Goal: Task Accomplishment & Management: Complete application form

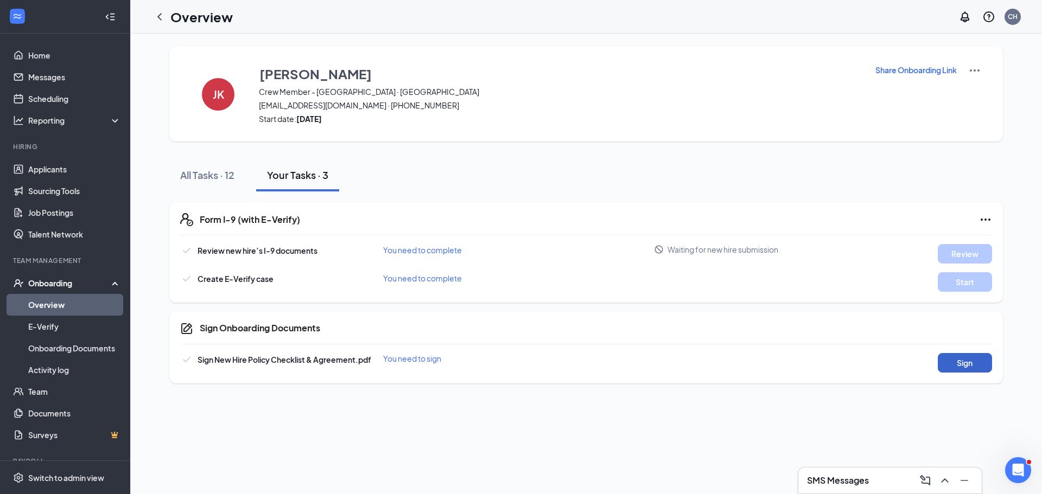
click at [972, 361] on button "Sign" at bounding box center [965, 363] width 54 height 20
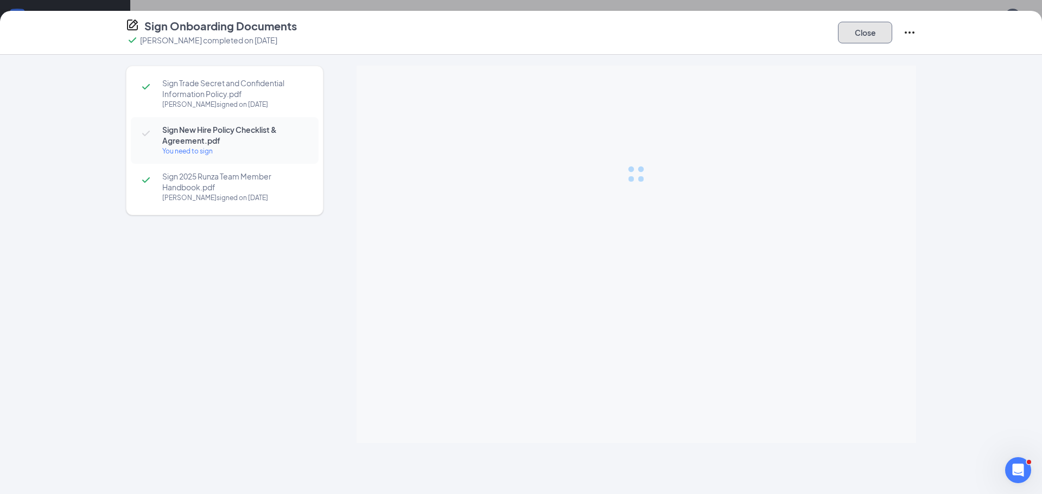
click at [870, 33] on button "Close" at bounding box center [865, 33] width 54 height 22
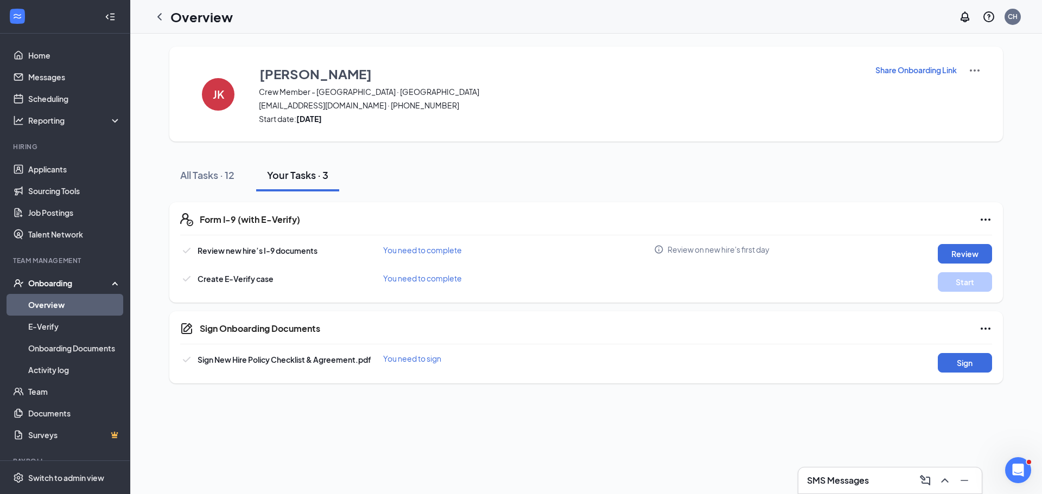
click at [54, 301] on link "Overview" at bounding box center [74, 305] width 93 height 22
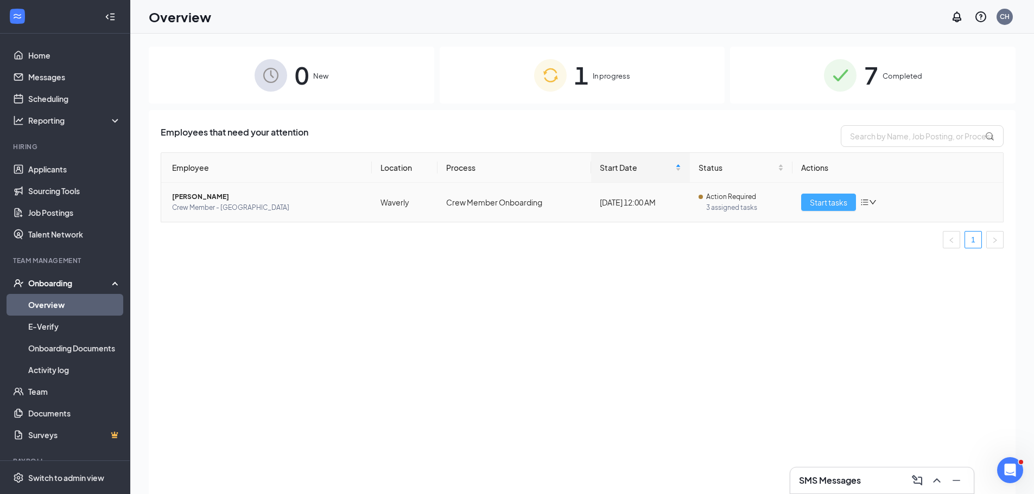
click at [829, 201] on span "Start tasks" at bounding box center [827, 202] width 37 height 12
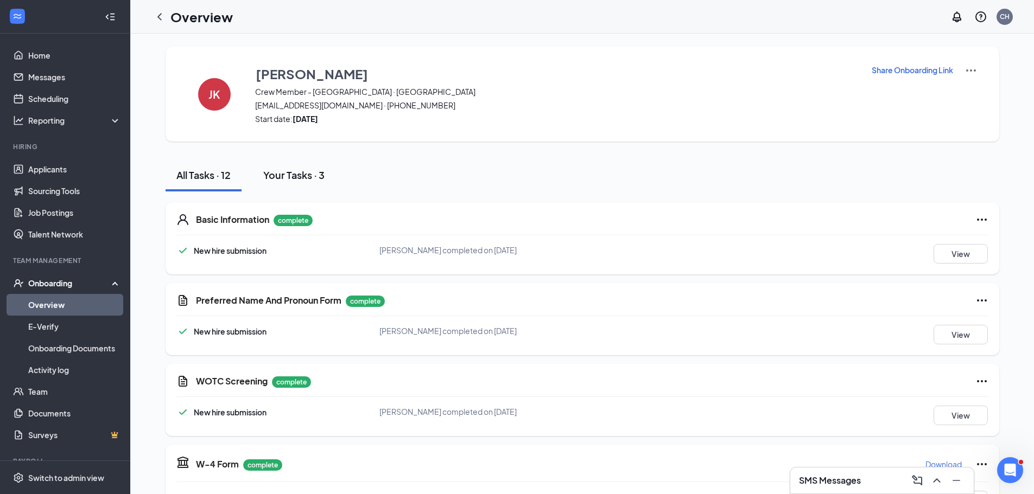
click at [305, 171] on div "Your Tasks · 3" at bounding box center [293, 175] width 61 height 14
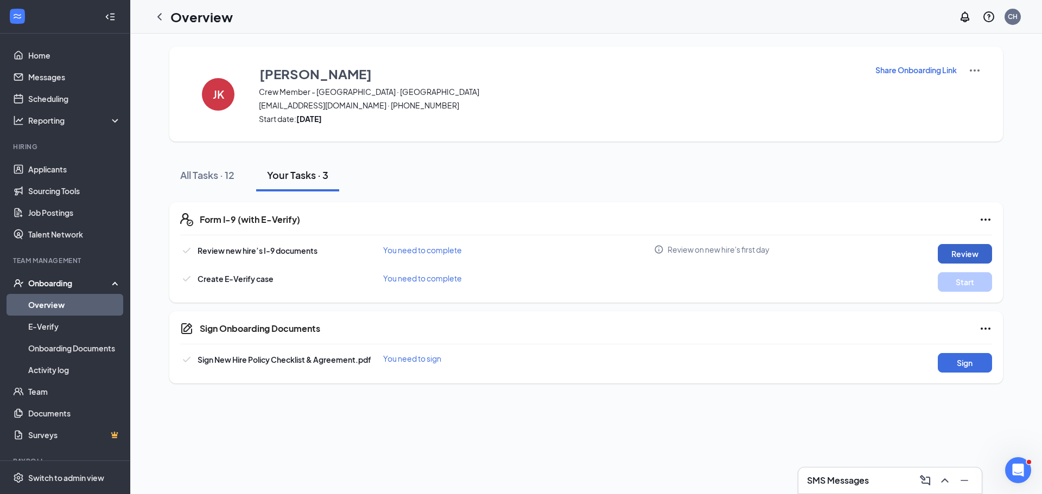
click at [962, 252] on button "Review" at bounding box center [965, 254] width 54 height 20
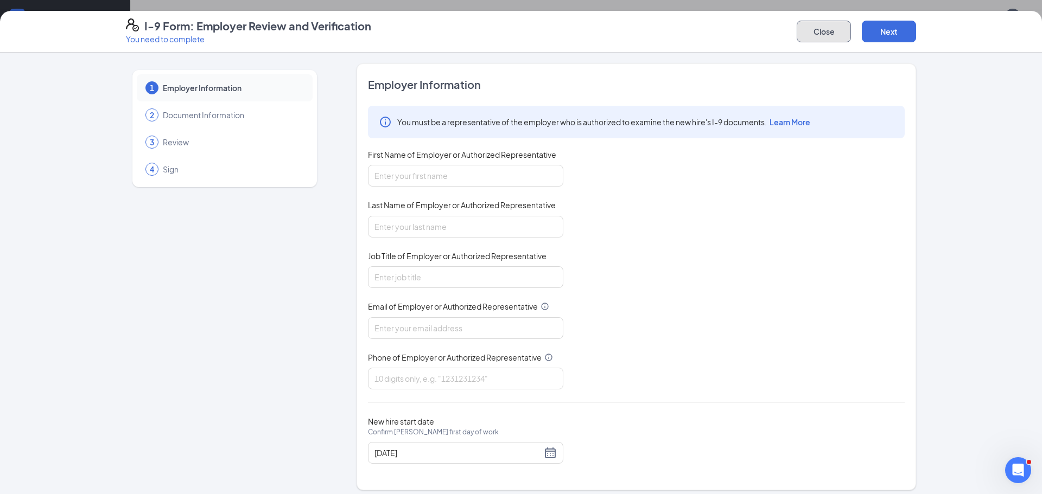
click at [825, 35] on button "Close" at bounding box center [823, 32] width 54 height 22
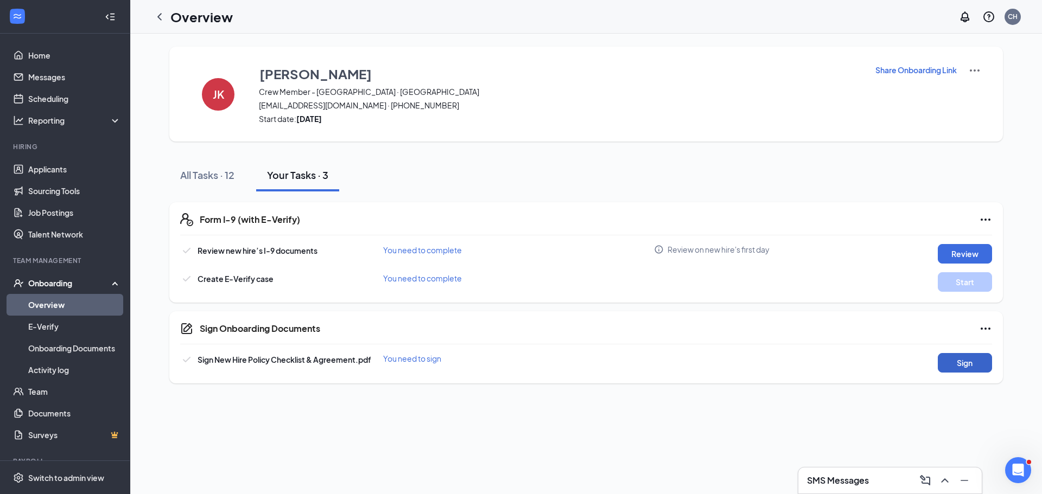
click at [970, 363] on button "Sign" at bounding box center [965, 363] width 54 height 20
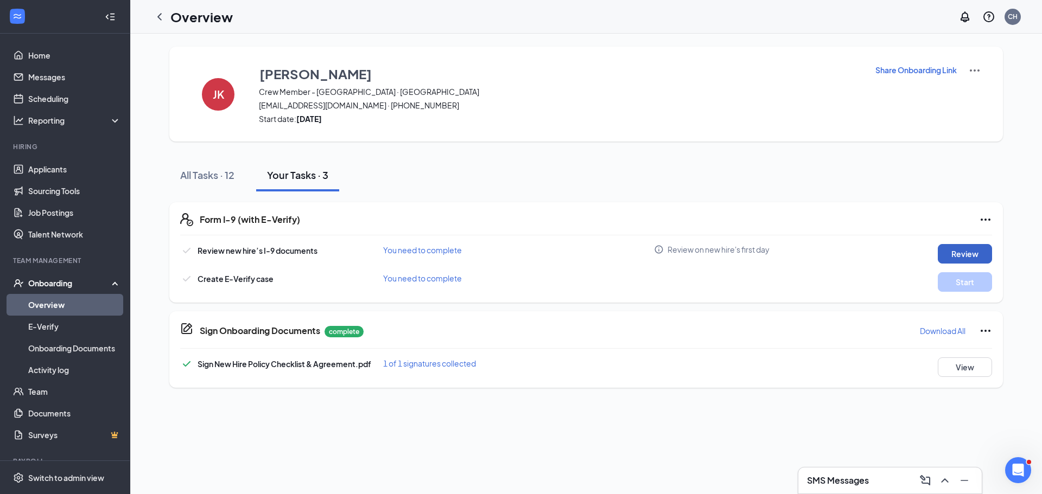
click at [963, 257] on button "Review" at bounding box center [965, 254] width 54 height 20
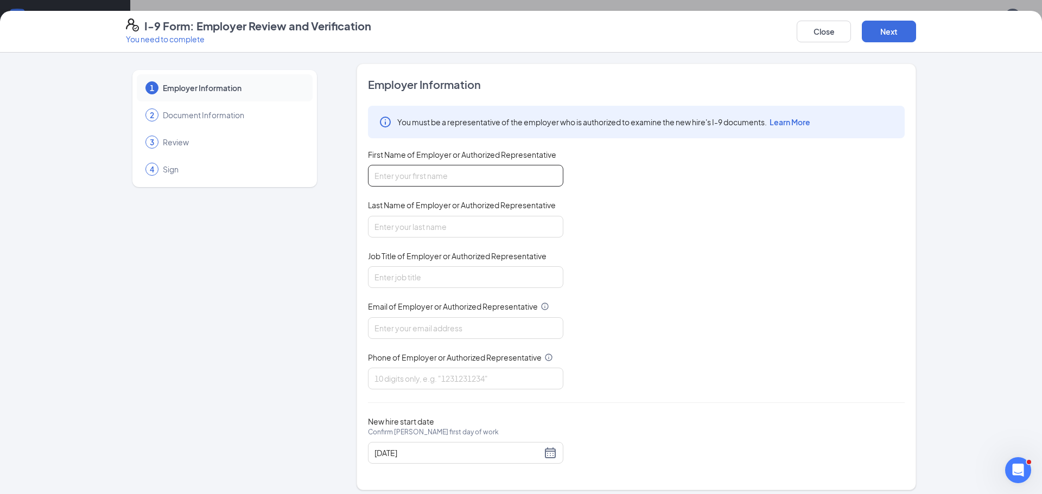
click at [412, 175] on input "First Name of Employer or Authorized Representative" at bounding box center [465, 176] width 195 height 22
click at [467, 179] on input "First Name of Employer or Authorized Representative" at bounding box center [465, 176] width 195 height 22
type input "[PERSON_NAME]"
type input "General Manager"
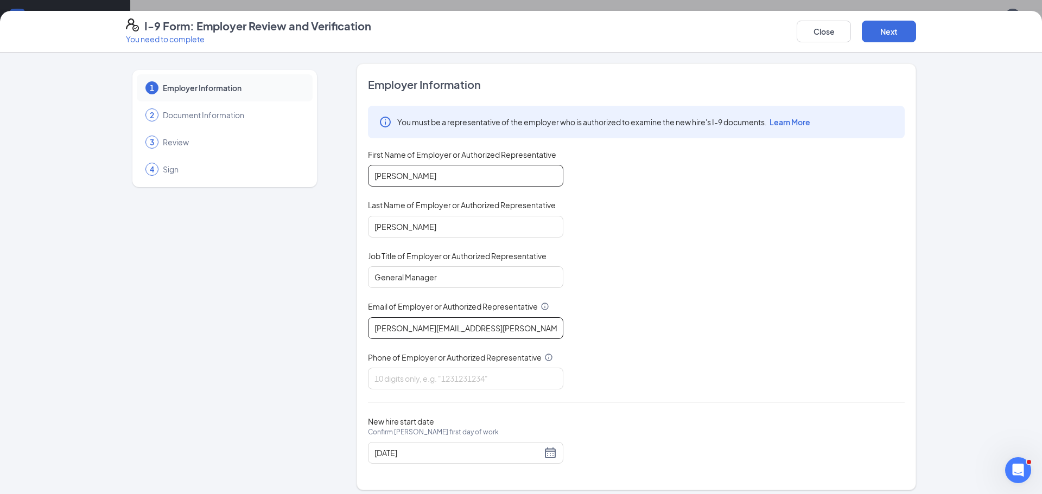
type input "[PERSON_NAME][EMAIL_ADDRESS][PERSON_NAME][PERSON_NAME][DOMAIN_NAME]"
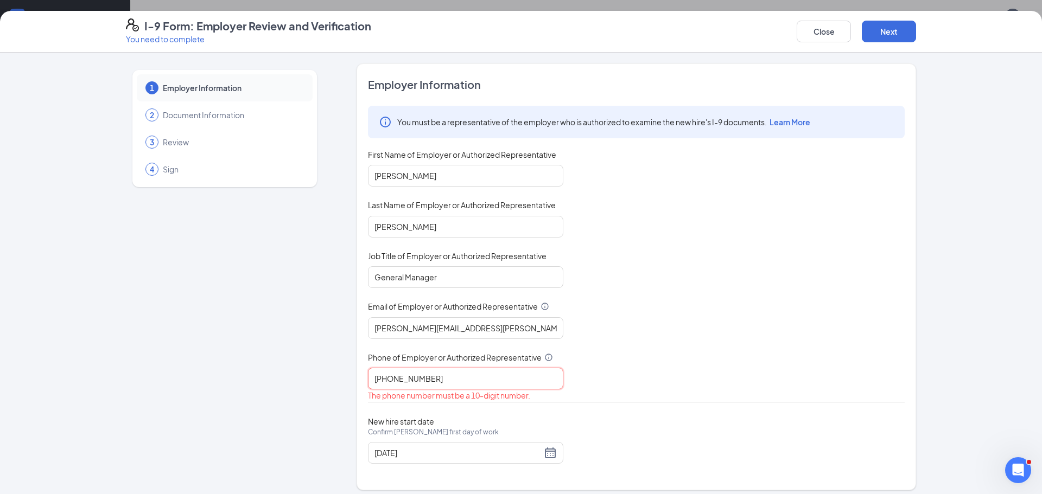
type input "[PHONE_NUMBER]"
click at [454, 376] on input "[PHONE_NUMBER]" at bounding box center [465, 379] width 195 height 22
type input "4"
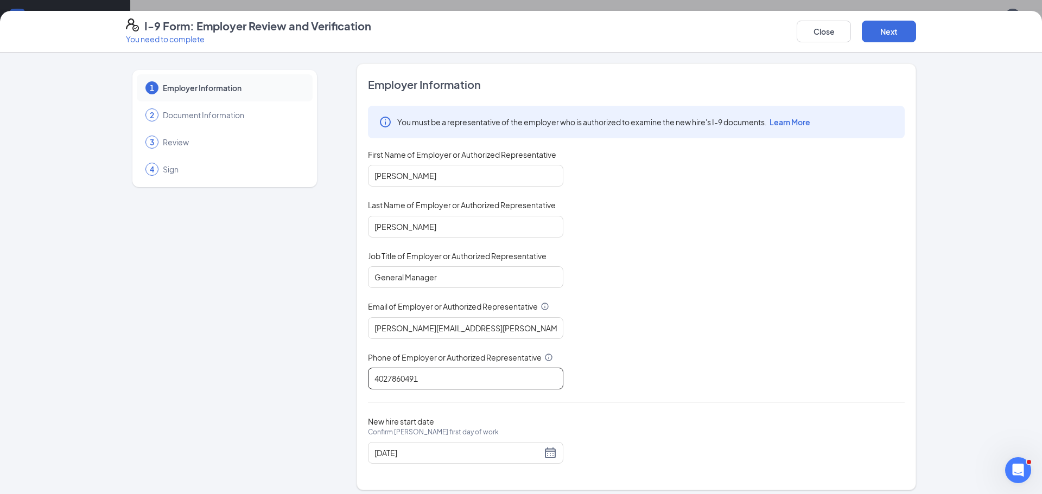
type input "4027860491"
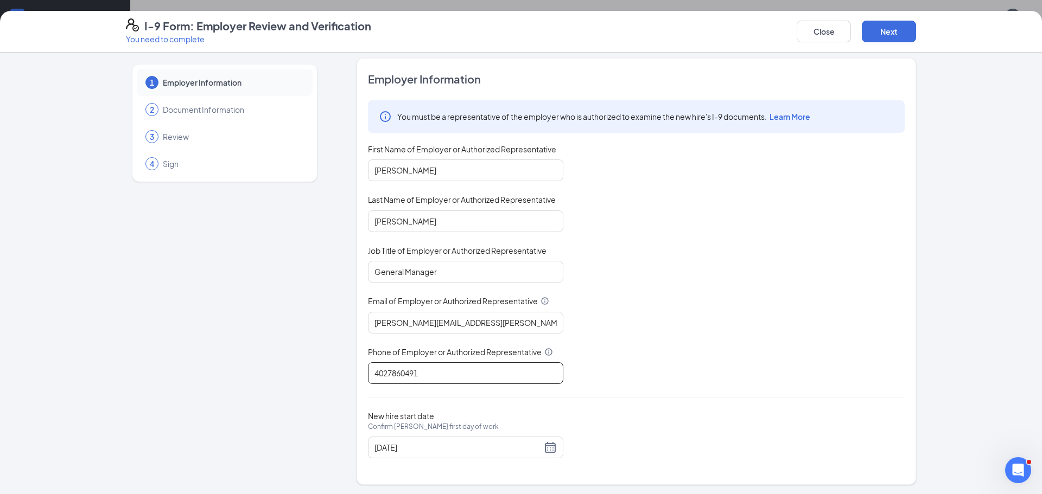
scroll to position [7, 0]
click at [880, 32] on button "Next" at bounding box center [889, 32] width 54 height 22
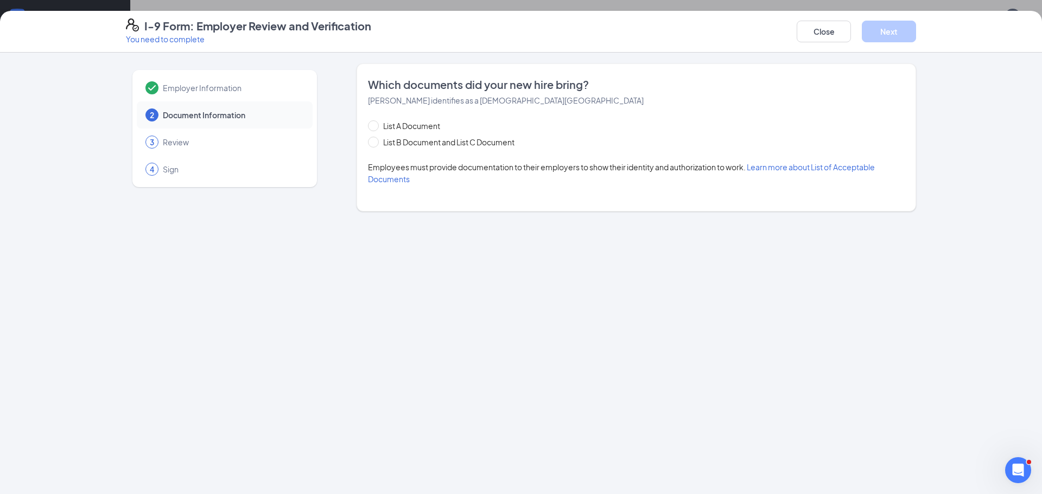
scroll to position [0, 0]
click at [373, 142] on input "List B Document and List C Document" at bounding box center [372, 141] width 8 height 8
radio input "true"
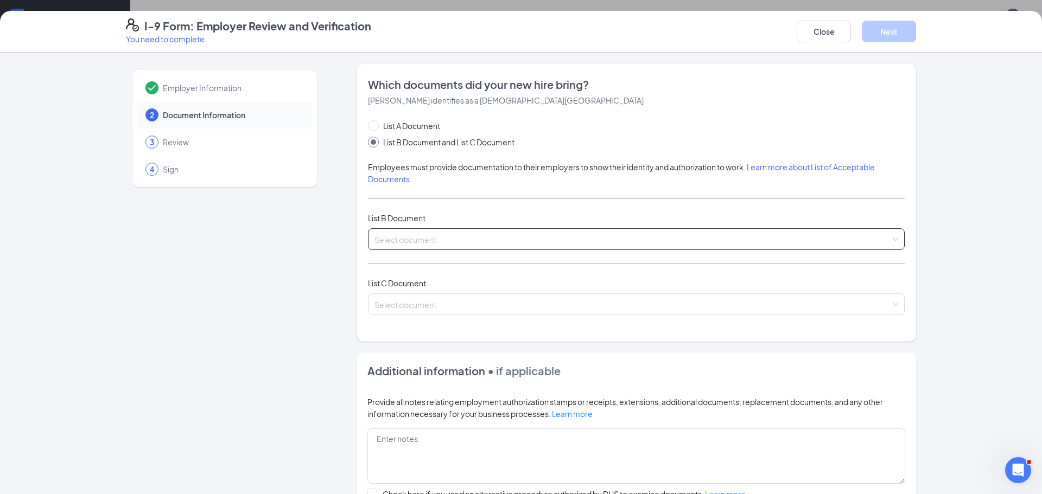
click at [436, 239] on input "search" at bounding box center [632, 237] width 516 height 16
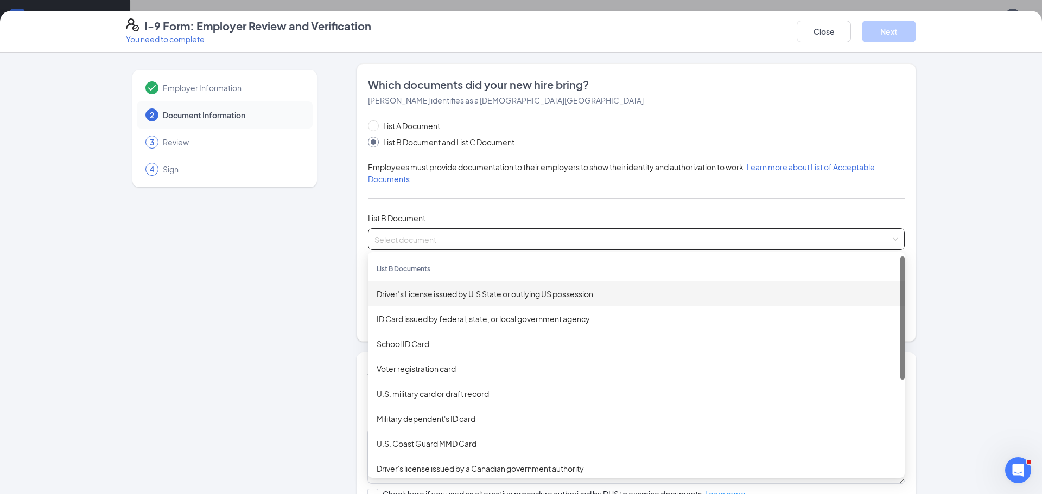
click at [443, 299] on div "Driver’s License issued by U.S State or outlying US possession" at bounding box center [636, 294] width 519 height 12
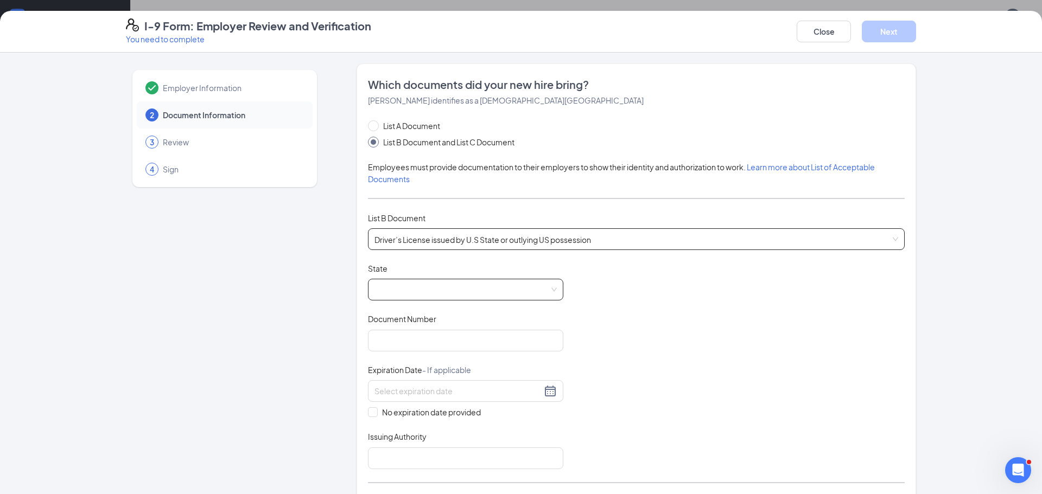
click at [436, 290] on span at bounding box center [465, 289] width 182 height 21
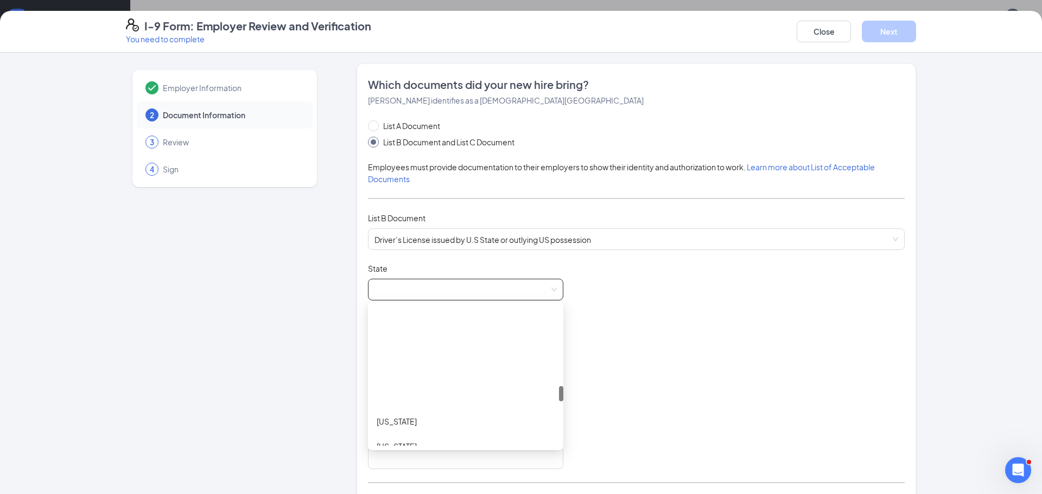
scroll to position [705, 0]
click at [391, 336] on div "[US_STATE]" at bounding box center [466, 338] width 178 height 12
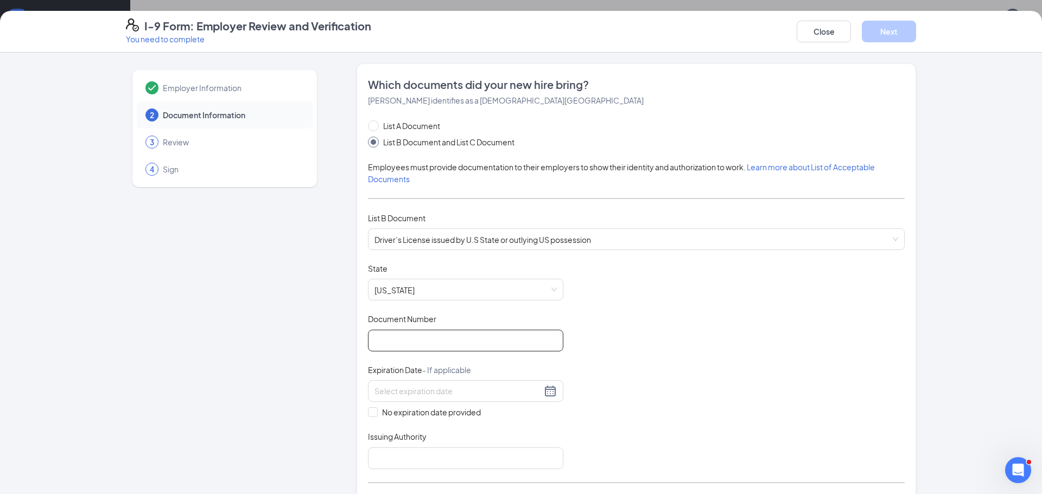
click at [439, 346] on input "Document Number" at bounding box center [465, 341] width 195 height 22
click at [755, 295] on div "Document Title Driver’s License issued by U.S State or outlying US possession S…" at bounding box center [636, 366] width 537 height 206
click at [431, 337] on input "Document Number" at bounding box center [465, 341] width 195 height 22
type input "H13785620"
click at [544, 391] on div at bounding box center [465, 391] width 182 height 13
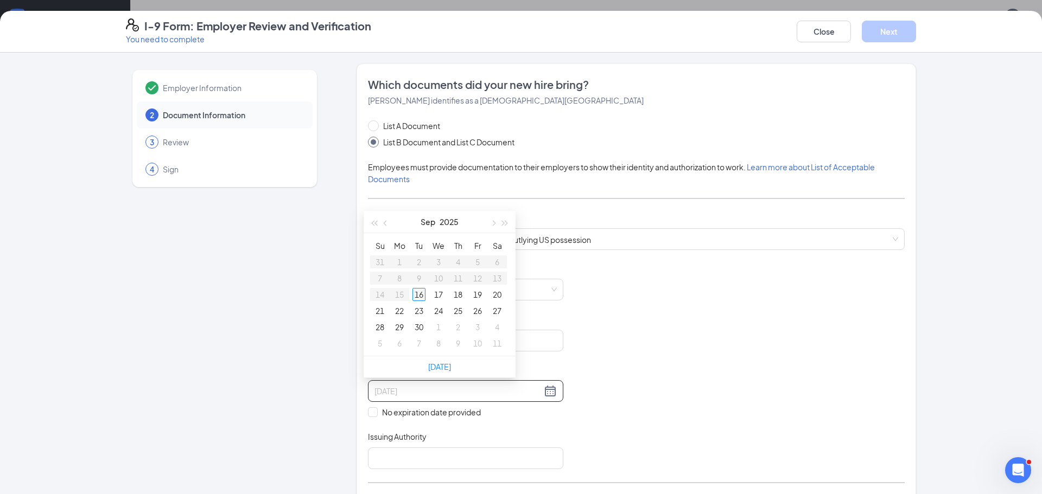
type input "[DATE]"
click at [496, 225] on button "button" at bounding box center [493, 222] width 12 height 22
click at [496, 224] on button "button" at bounding box center [493, 222] width 12 height 22
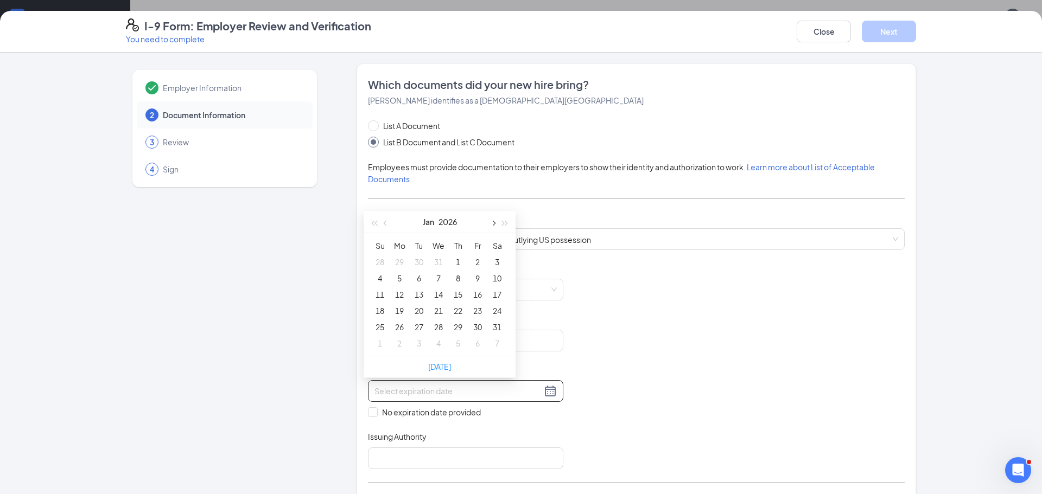
click at [496, 224] on button "button" at bounding box center [493, 222] width 12 height 22
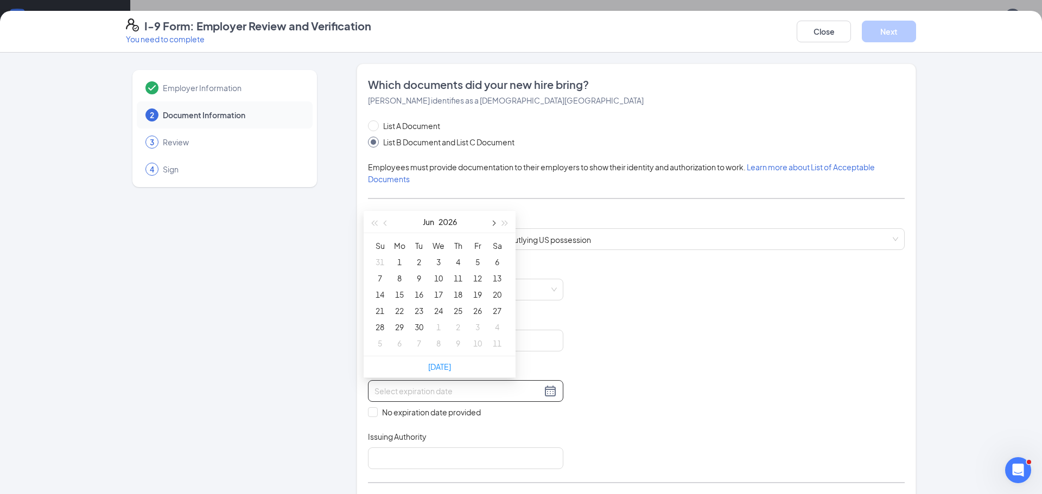
click at [496, 224] on button "button" at bounding box center [493, 222] width 12 height 22
click at [386, 224] on span "button" at bounding box center [386, 223] width 5 height 5
type input "[DATE]"
click at [457, 276] on div "11" at bounding box center [457, 278] width 13 height 13
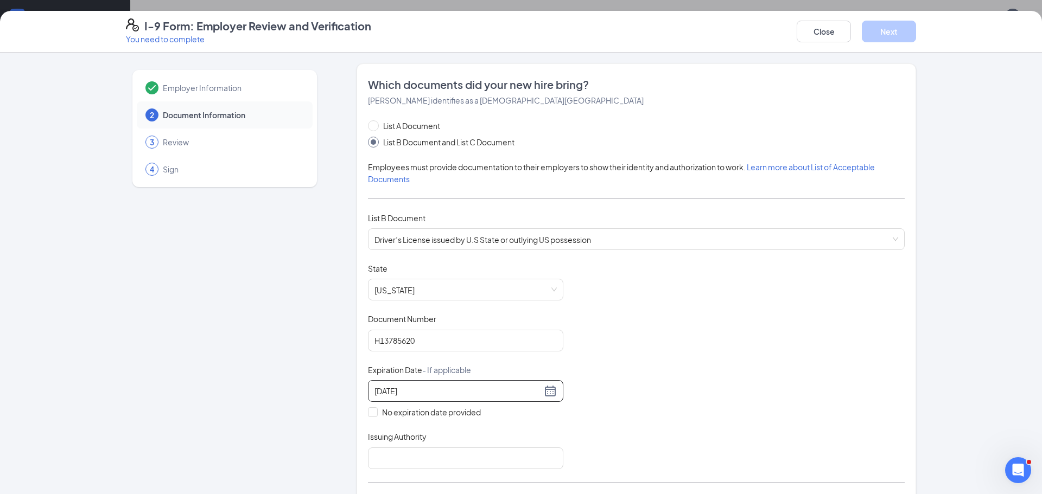
scroll to position [54, 0]
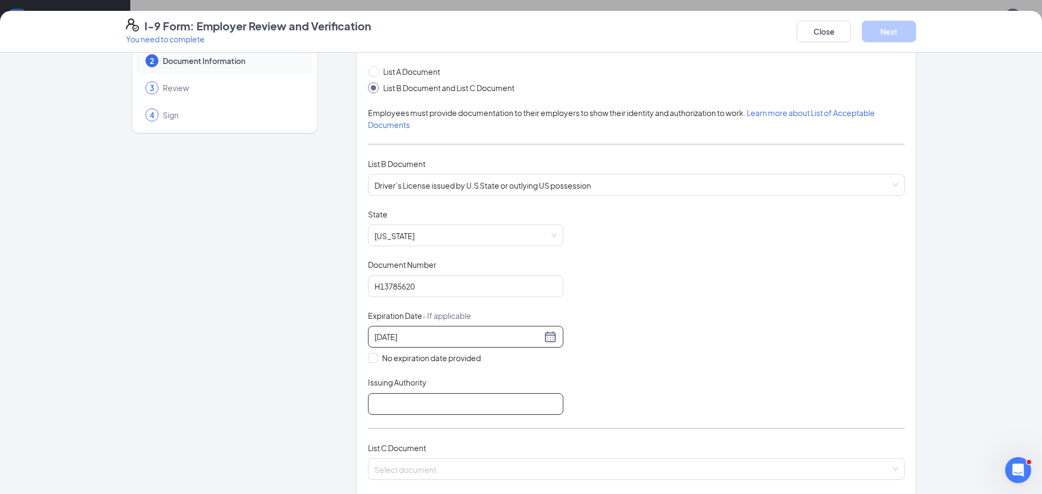
click at [452, 407] on input "Issuing Authority" at bounding box center [465, 404] width 195 height 22
type input "NE"
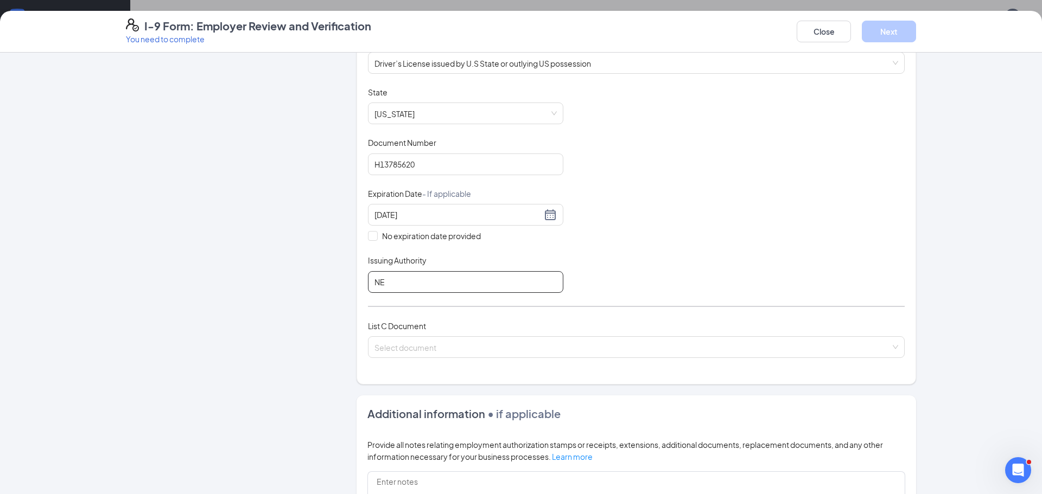
scroll to position [217, 0]
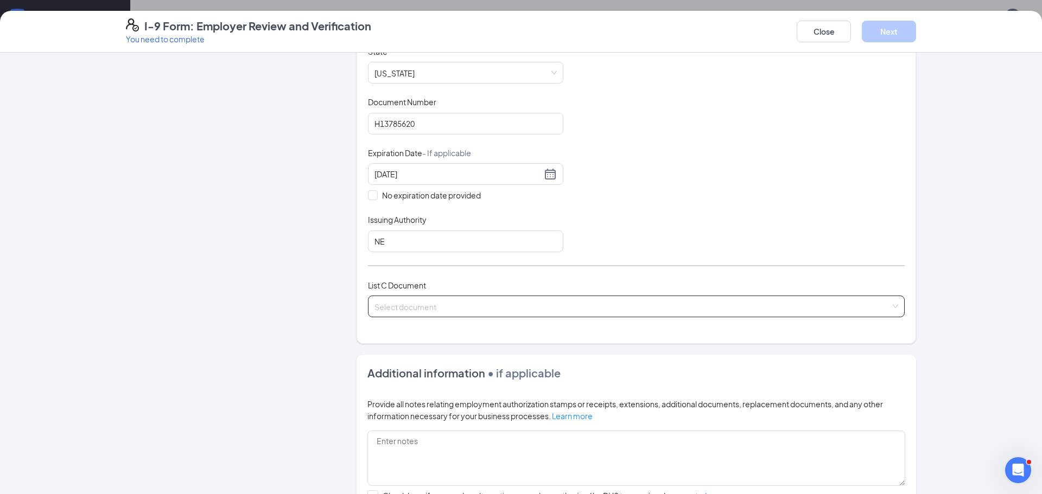
click at [443, 304] on input "search" at bounding box center [632, 304] width 516 height 16
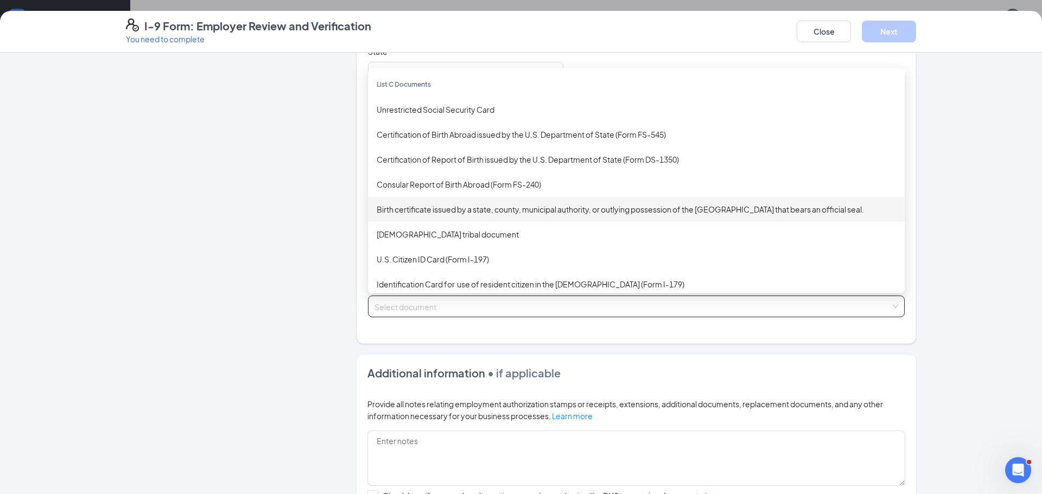
click at [530, 212] on div "Birth certificate issued by a state, county, municipal authority, or outlying p…" at bounding box center [636, 209] width 519 height 12
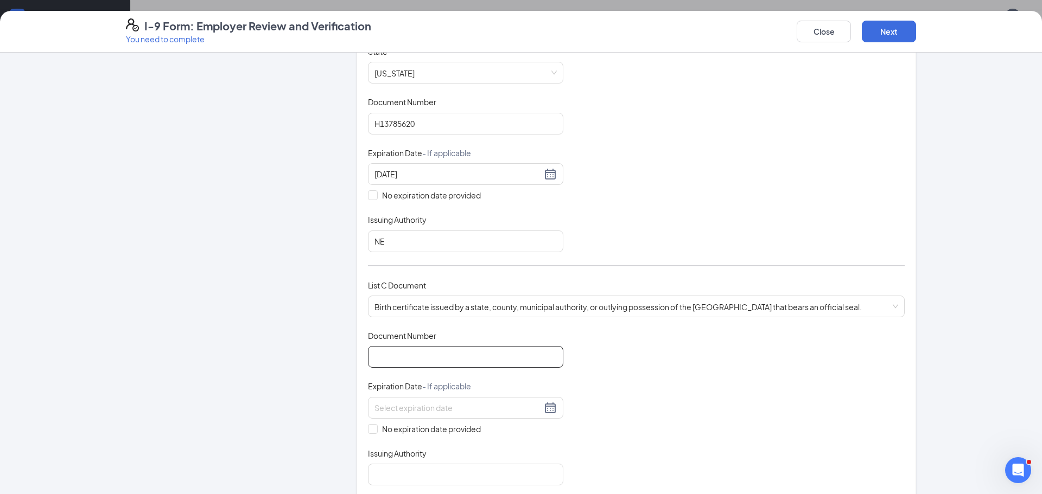
click at [495, 352] on input "Document Number" at bounding box center [465, 357] width 195 height 22
type input "0011296"
click at [370, 432] on span at bounding box center [373, 429] width 10 height 10
click at [370, 432] on input "No expiration date provided" at bounding box center [372, 428] width 8 height 8
checkbox input "true"
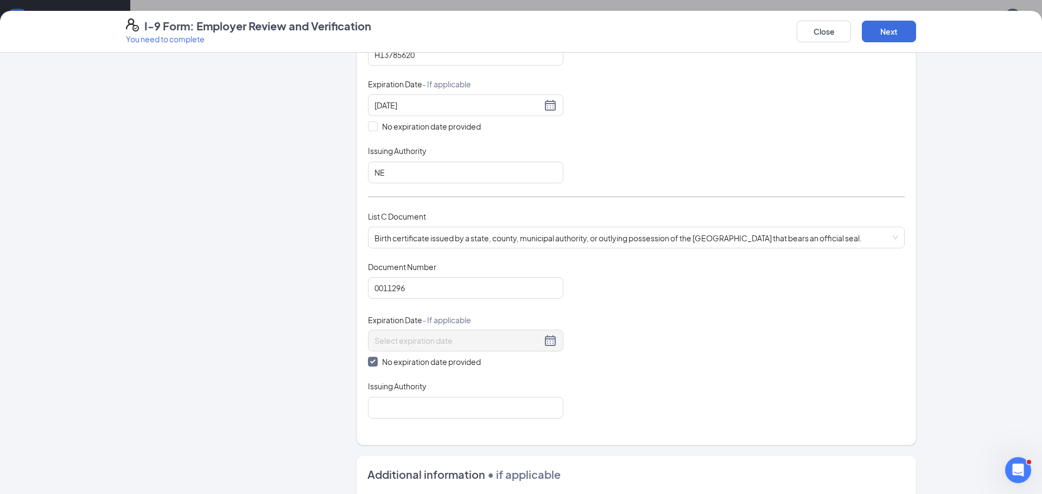
scroll to position [380, 0]
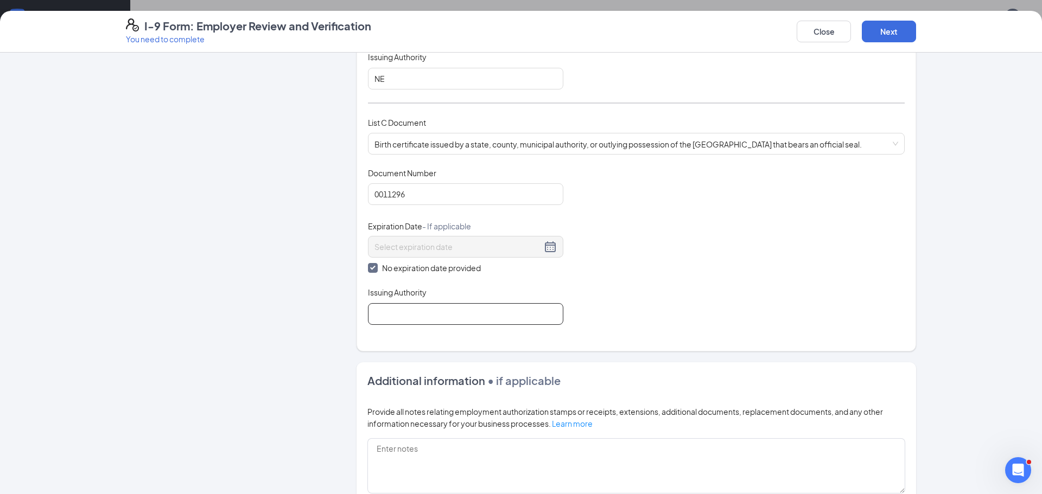
click at [435, 315] on input "Issuing Authority" at bounding box center [465, 314] width 195 height 22
type input "E"
type input "Department of Health and Human Services"
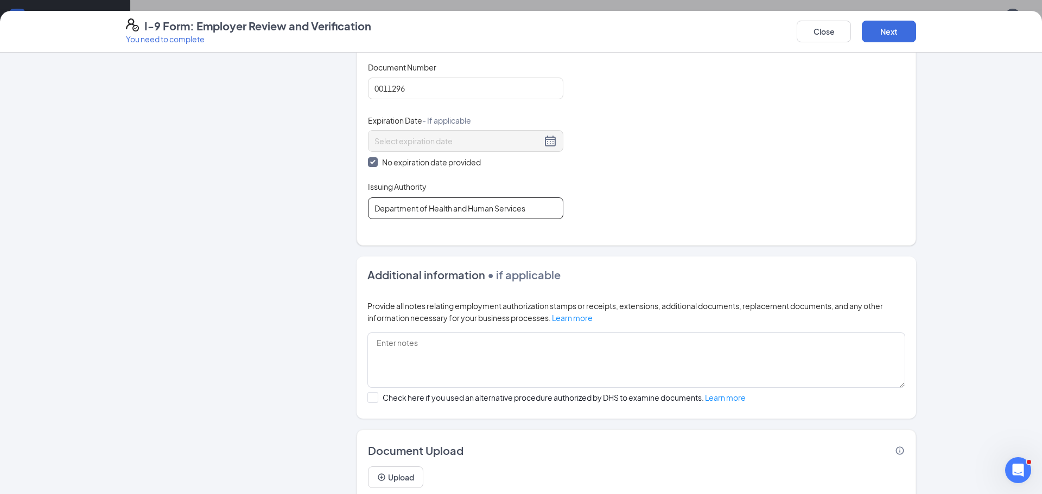
scroll to position [524, 0]
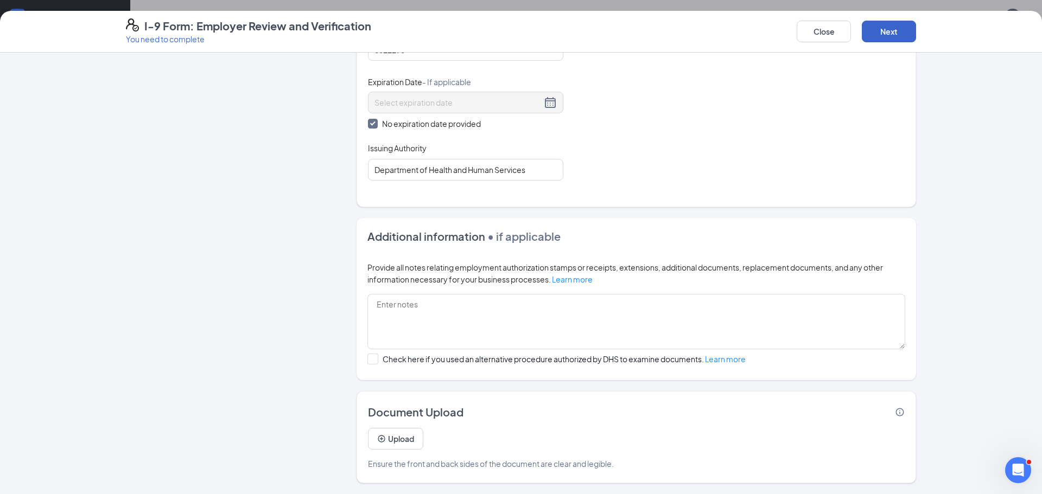
click at [878, 30] on button "Next" at bounding box center [889, 32] width 54 height 22
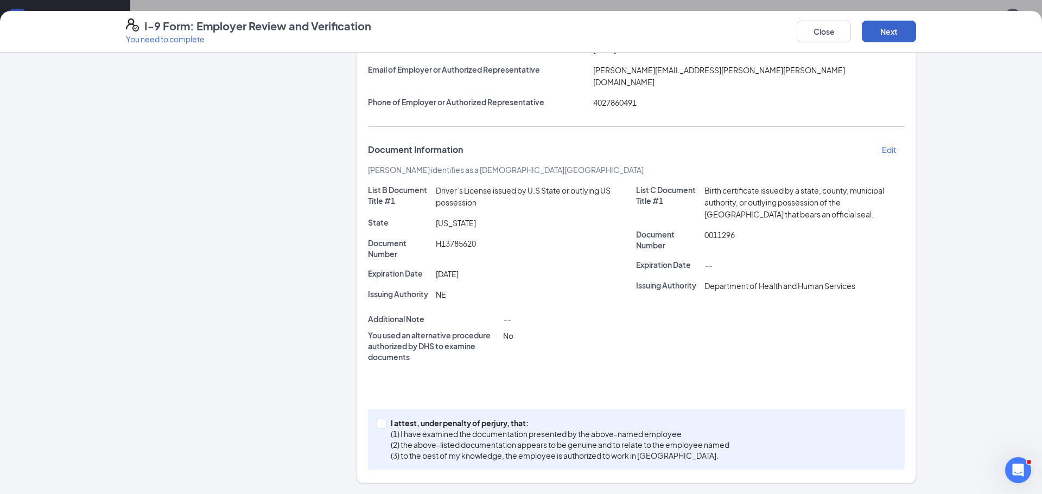
scroll to position [134, 0]
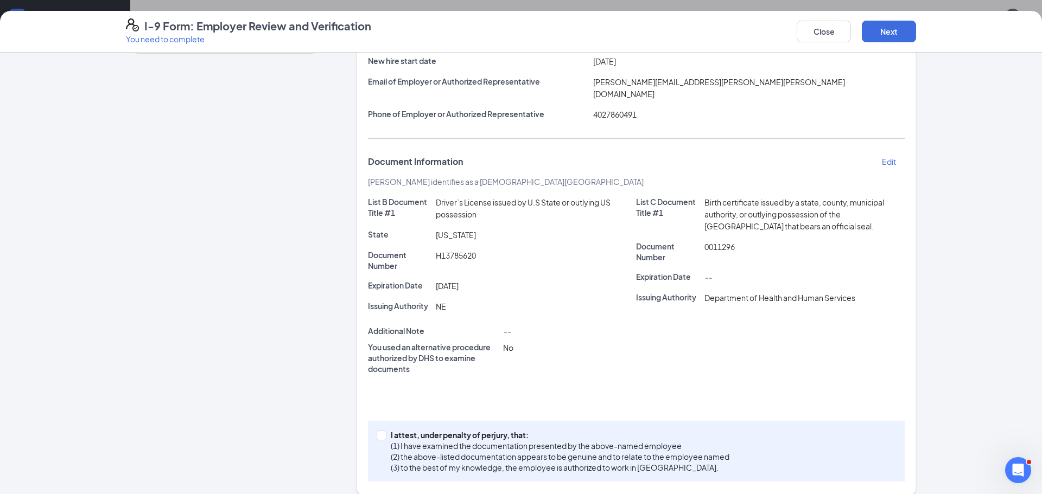
click at [883, 156] on p "Edit" at bounding box center [889, 161] width 14 height 11
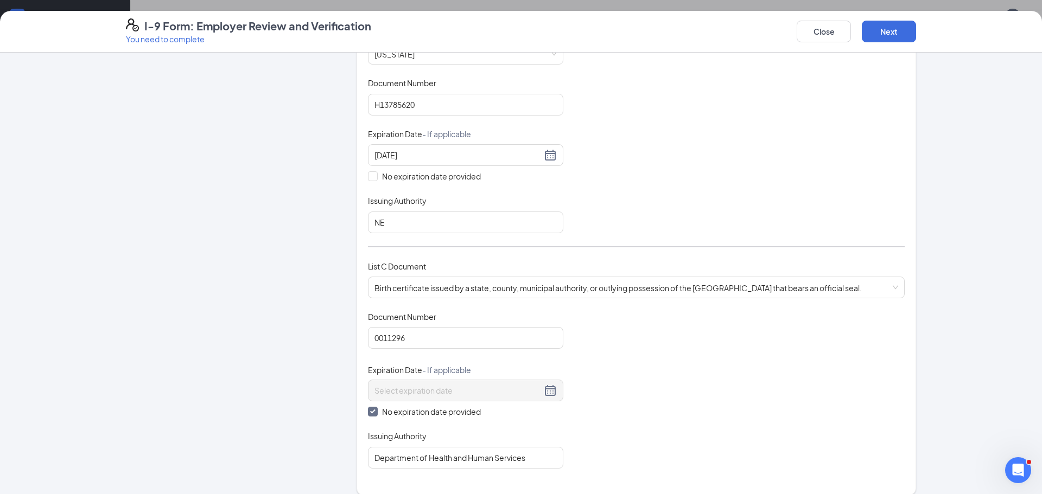
scroll to position [199, 0]
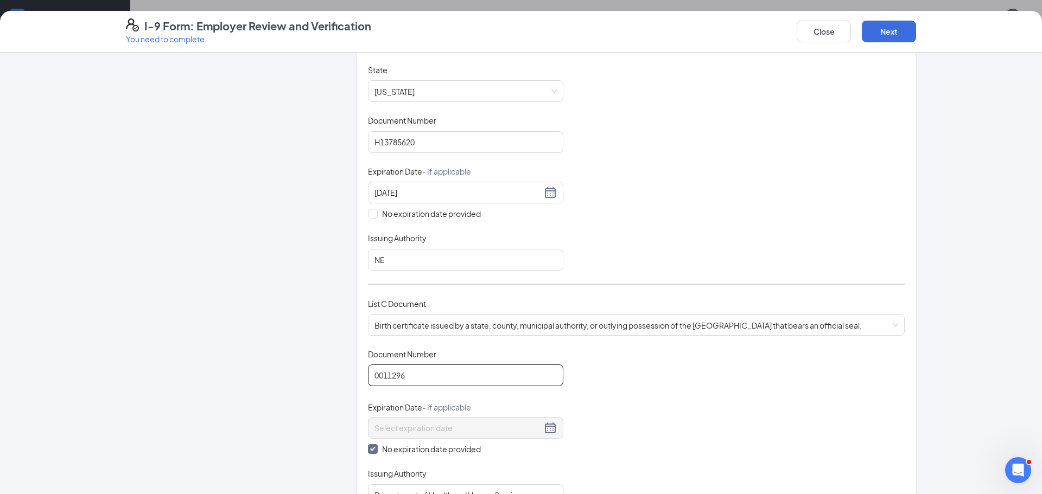
click at [370, 373] on input "0011296" at bounding box center [465, 376] width 195 height 22
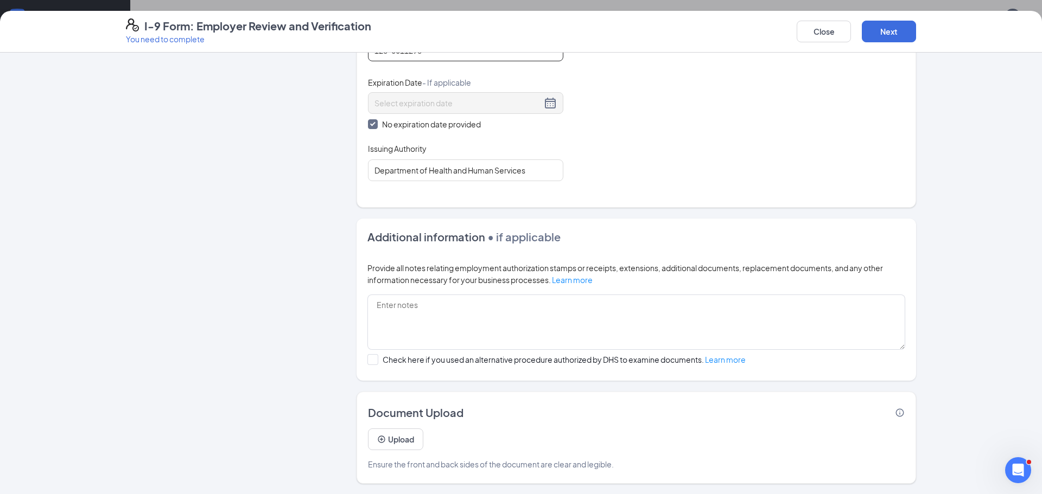
scroll to position [524, 0]
type input "126-0011296"
click at [895, 32] on button "Next" at bounding box center [889, 32] width 54 height 22
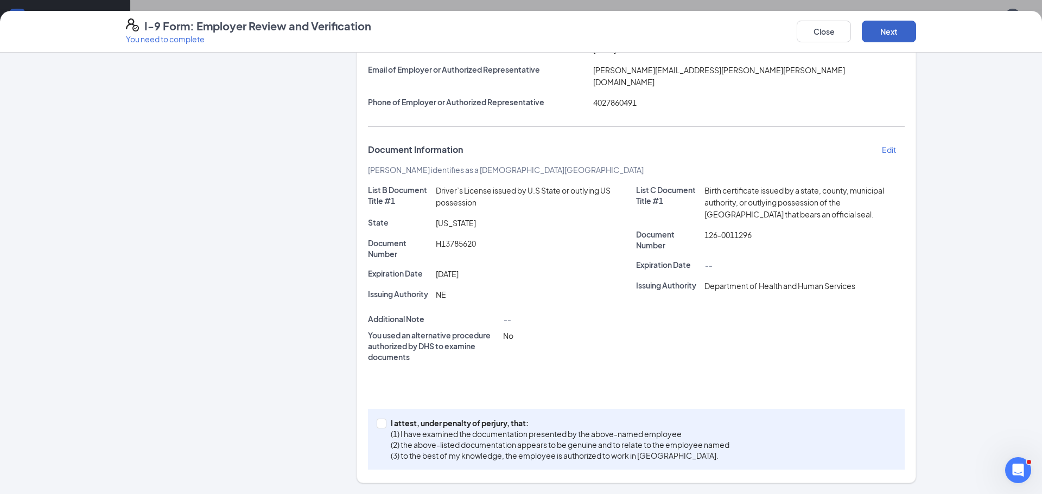
scroll to position [134, 0]
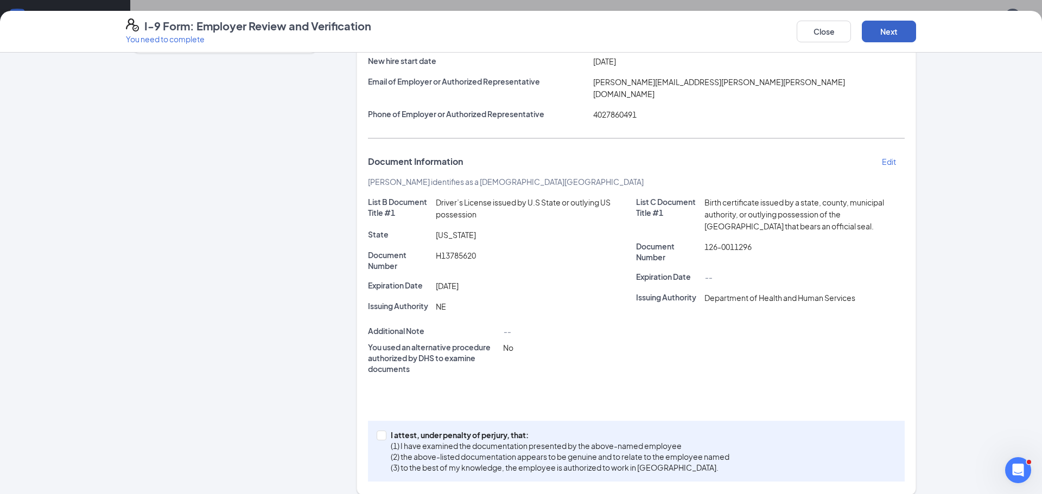
click at [895, 36] on button "Next" at bounding box center [889, 32] width 54 height 22
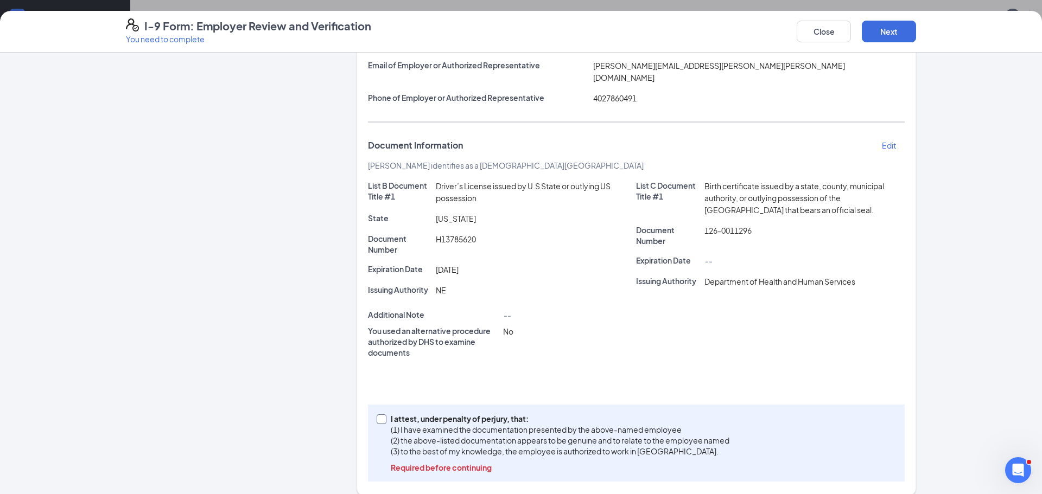
click at [378, 414] on input "I attest, under penalty of [PERSON_NAME], that: (1) I have examined the documen…" at bounding box center [381, 418] width 8 height 8
checkbox input "true"
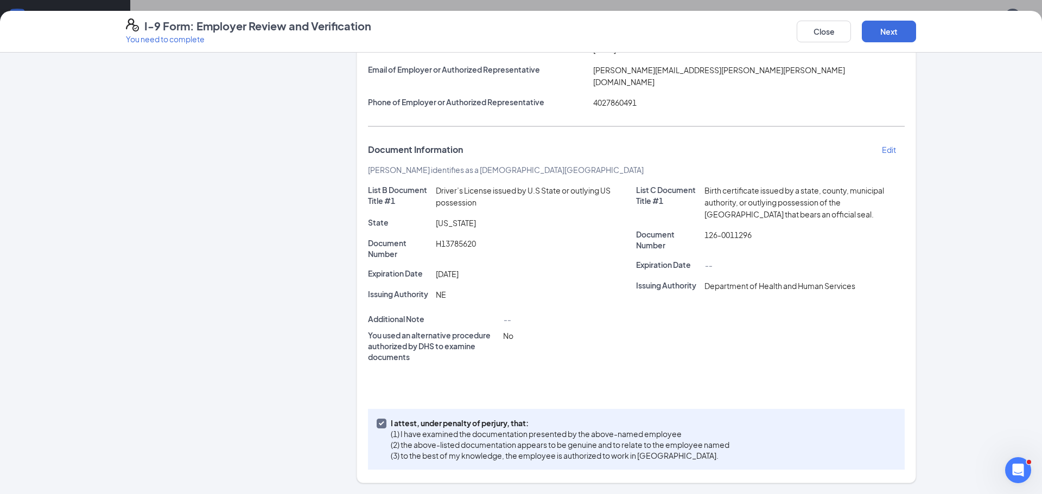
scroll to position [134, 0]
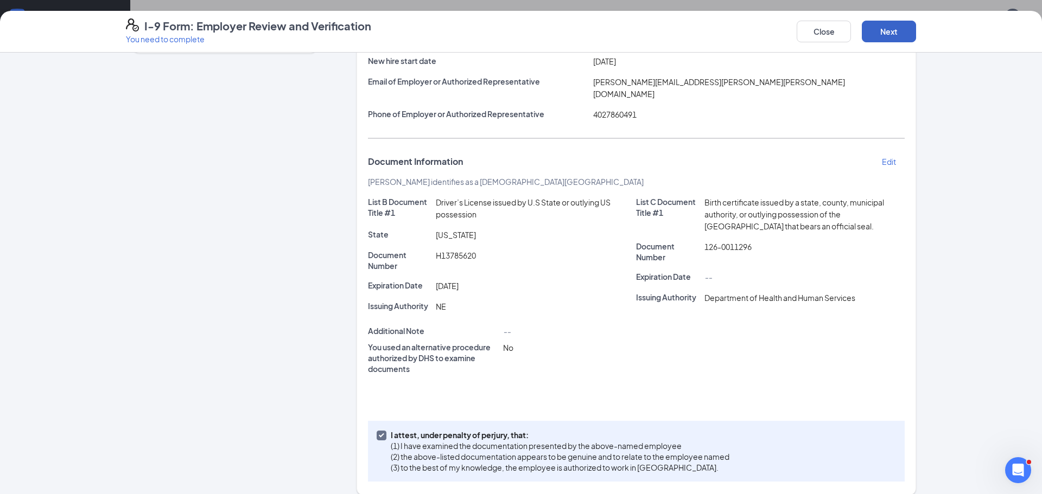
click at [896, 23] on button "Next" at bounding box center [889, 32] width 54 height 22
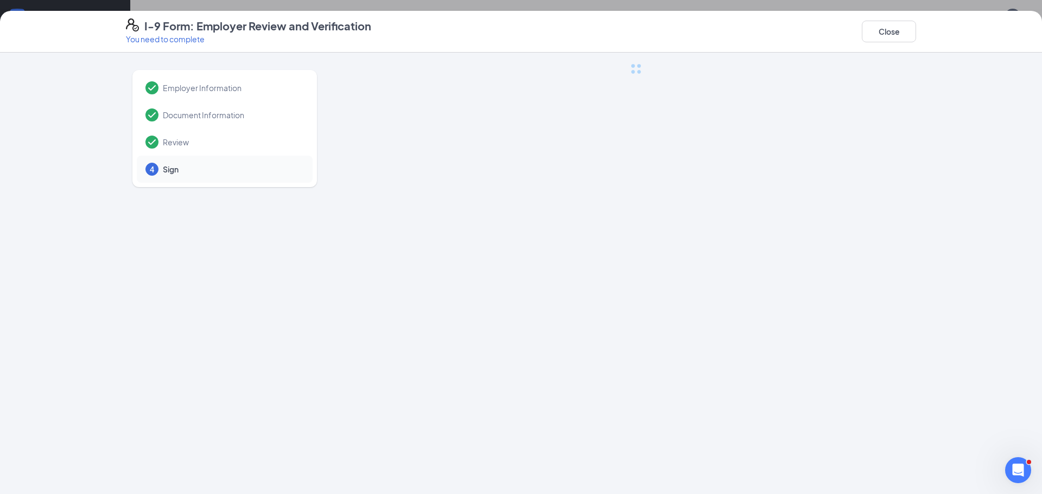
click at [794, 201] on div "Employer Information Document Information Review 4 Sign" at bounding box center [521, 274] width 1042 height 442
click at [165, 173] on span "Sign" at bounding box center [232, 169] width 139 height 11
click at [658, 177] on div at bounding box center [635, 280] width 559 height 434
click at [879, 32] on button "Close" at bounding box center [889, 32] width 54 height 22
click at [889, 30] on button "Close" at bounding box center [889, 32] width 54 height 22
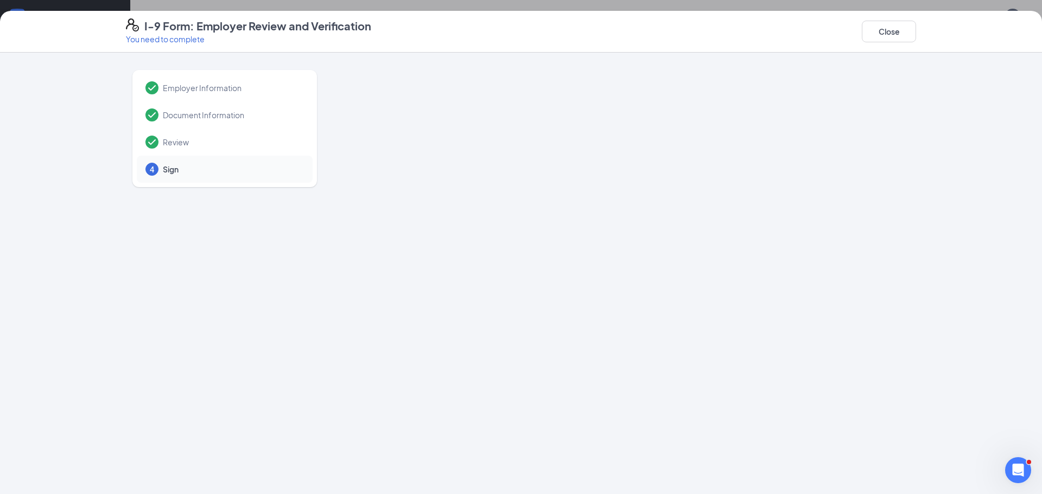
click at [380, 117] on div at bounding box center [635, 280] width 559 height 434
click at [873, 31] on button "Close" at bounding box center [889, 32] width 54 height 22
click at [884, 31] on button "Close" at bounding box center [889, 32] width 54 height 22
click at [194, 30] on h4 "I-9 Form: Employer Review and Verification" at bounding box center [257, 25] width 227 height 15
click at [786, 108] on div at bounding box center [635, 280] width 559 height 434
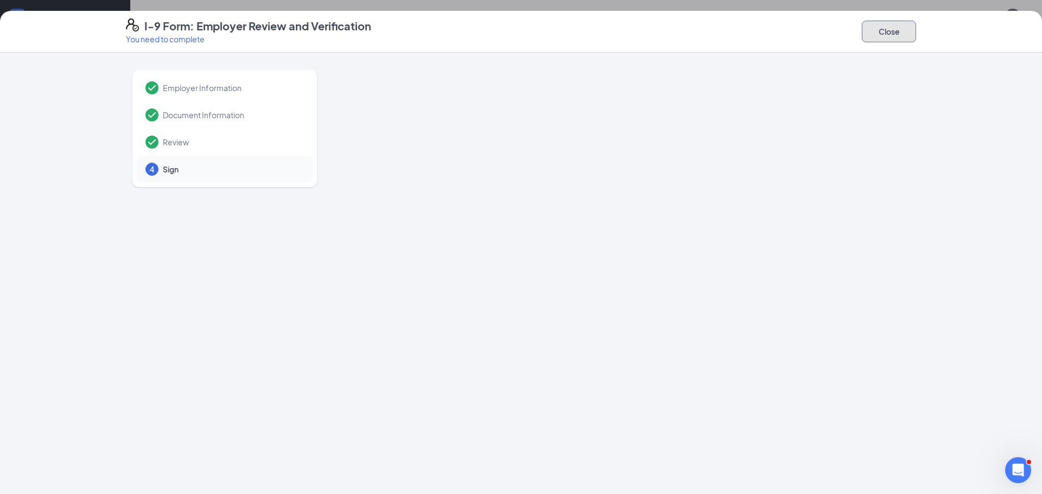
click at [872, 37] on button "Close" at bounding box center [889, 32] width 54 height 22
click at [439, 238] on div at bounding box center [635, 280] width 559 height 434
click at [890, 31] on button "Close" at bounding box center [889, 32] width 54 height 22
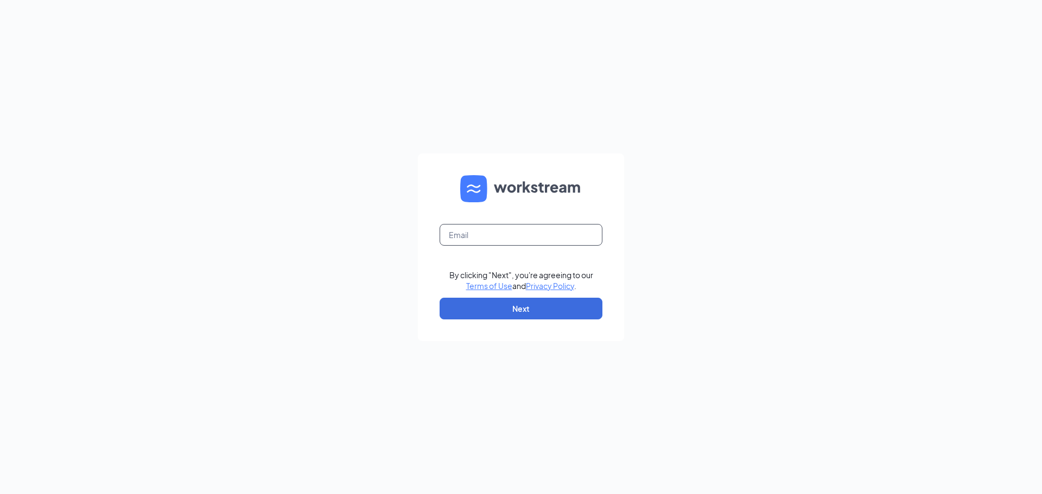
click at [494, 239] on input "text" at bounding box center [520, 235] width 163 height 22
type input "christina.hammond@runza.com"
click at [505, 313] on button "Next" at bounding box center [520, 309] width 163 height 22
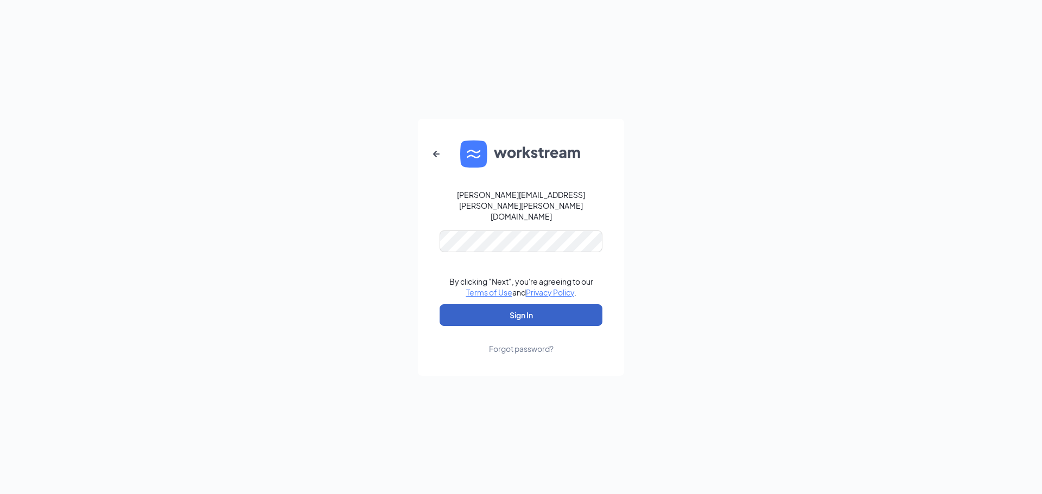
click at [514, 304] on button "Sign In" at bounding box center [520, 315] width 163 height 22
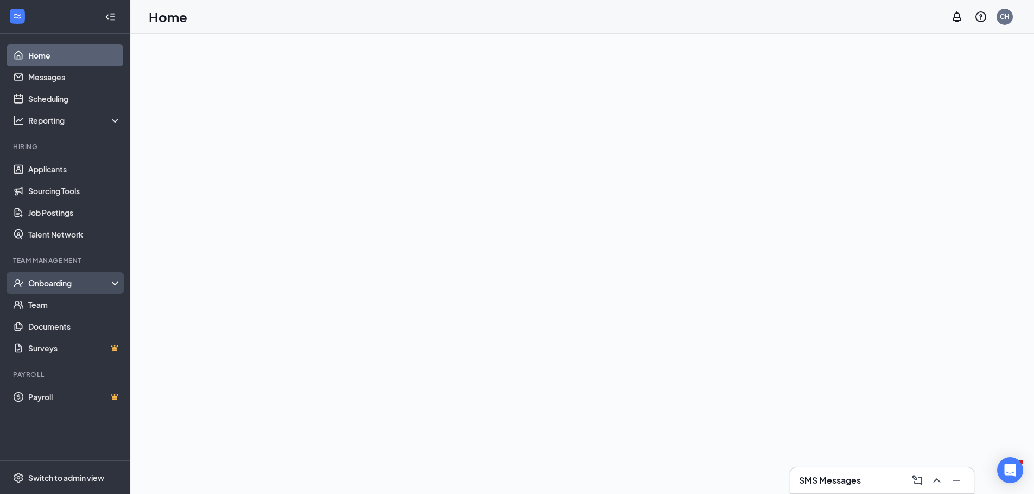
click at [60, 280] on div "Onboarding" at bounding box center [70, 283] width 84 height 11
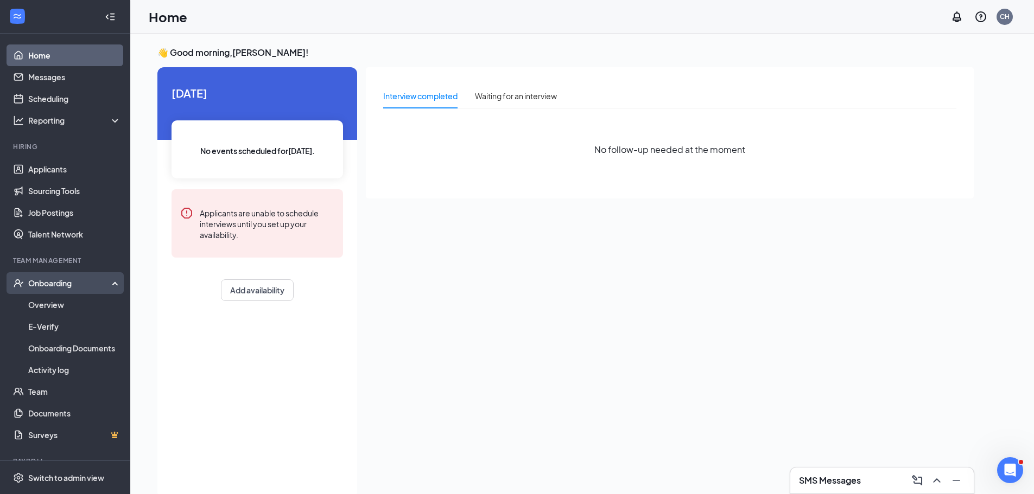
click at [59, 283] on div "Onboarding" at bounding box center [70, 283] width 84 height 11
click at [60, 283] on div "Onboarding" at bounding box center [70, 283] width 84 height 11
click at [55, 307] on link "Overview" at bounding box center [74, 305] width 93 height 22
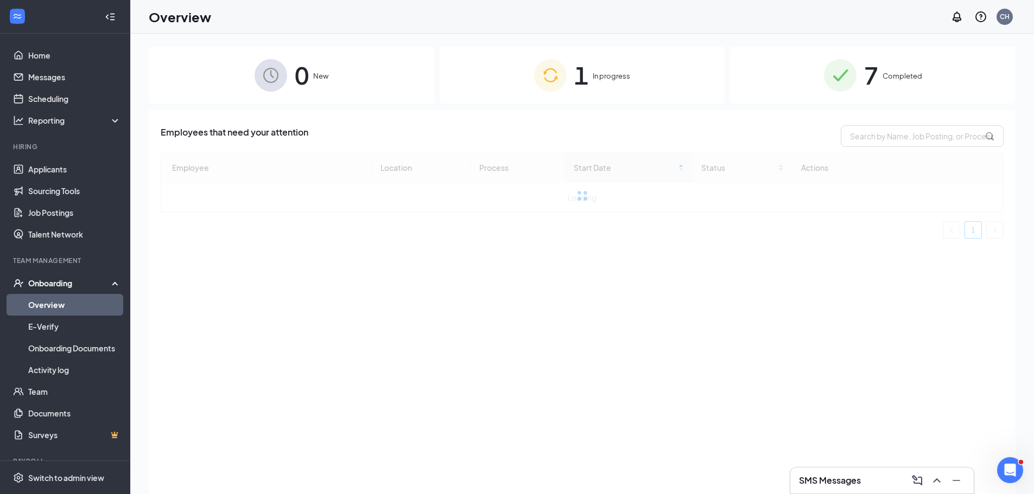
click at [596, 73] on span "In progress" at bounding box center [610, 76] width 37 height 11
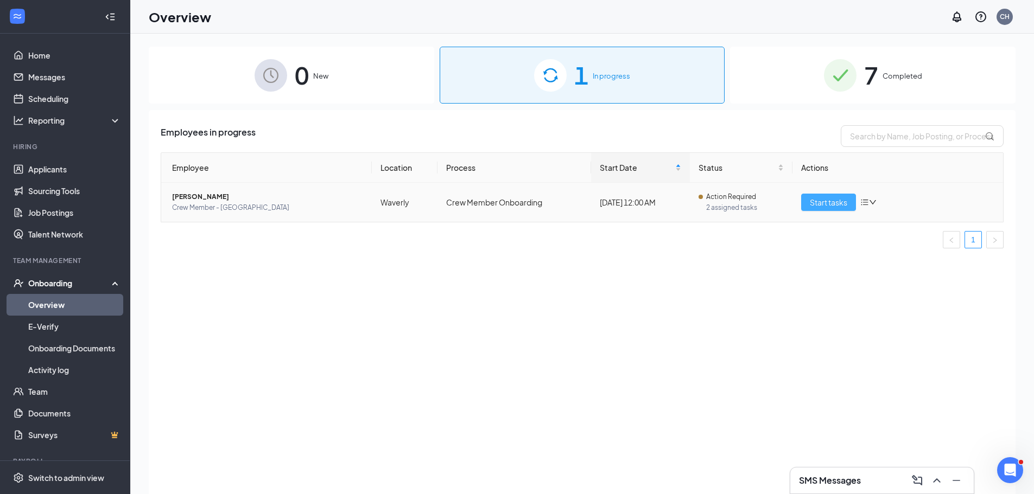
click at [826, 203] on span "Start tasks" at bounding box center [827, 202] width 37 height 12
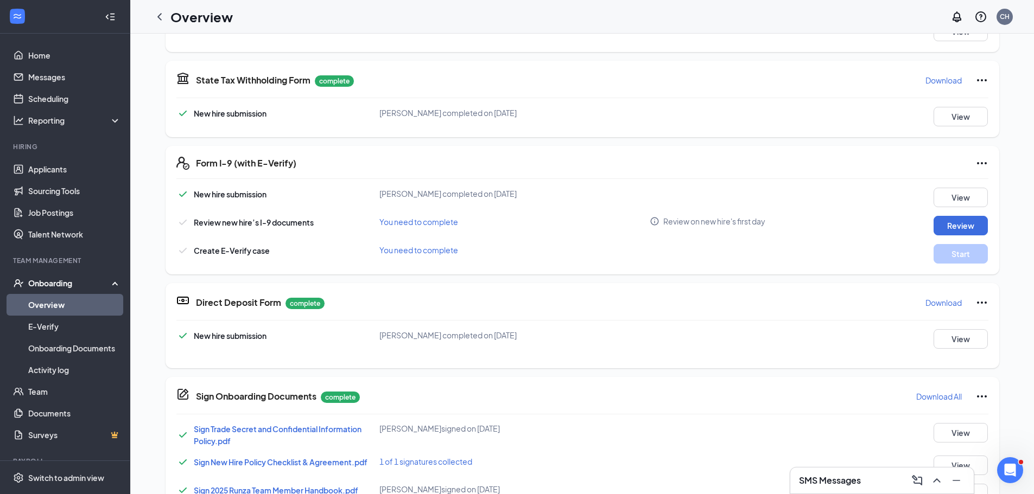
scroll to position [488, 0]
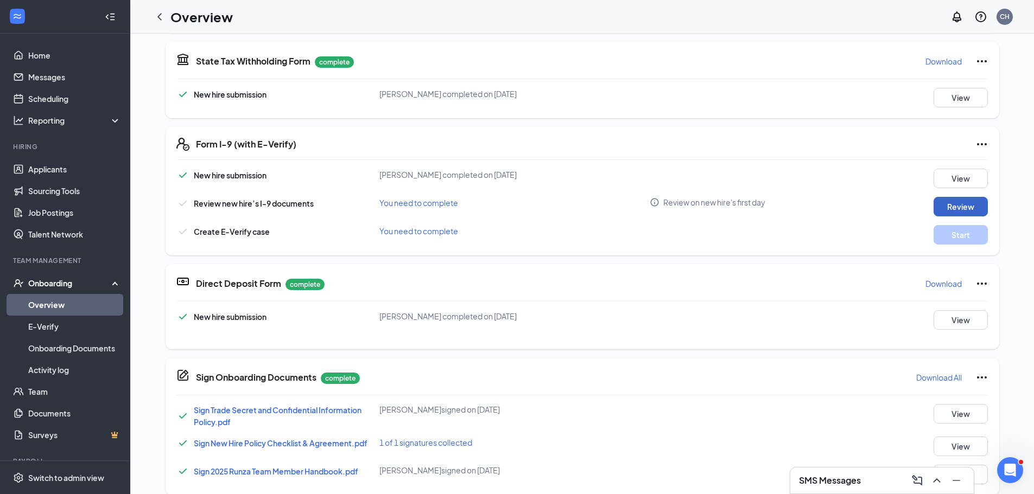
click at [940, 202] on button "Review" at bounding box center [960, 207] width 54 height 20
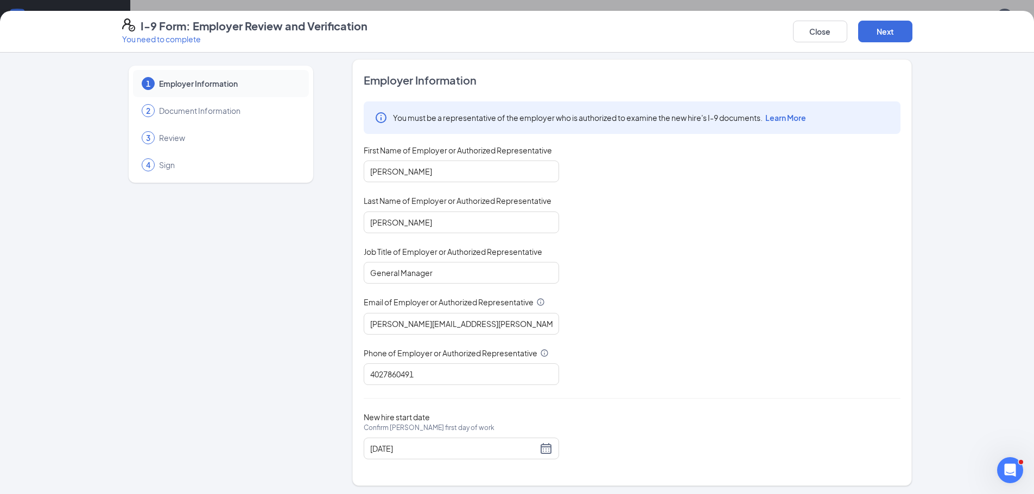
scroll to position [7, 0]
click at [893, 37] on button "Next" at bounding box center [885, 32] width 54 height 22
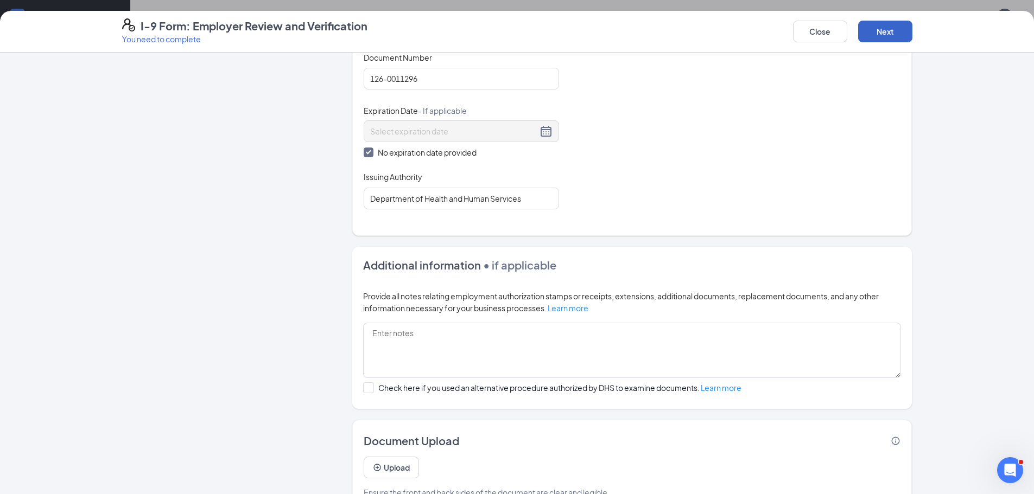
scroll to position [524, 0]
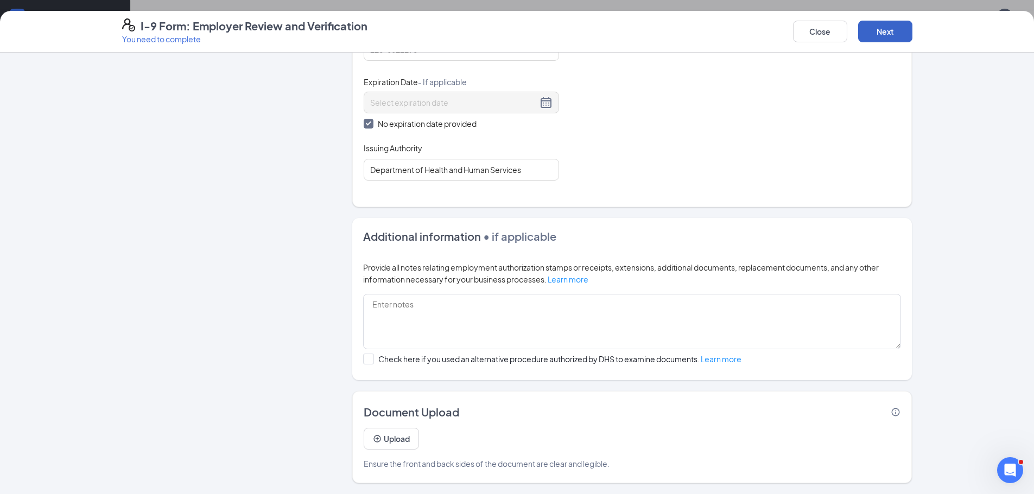
click at [888, 28] on button "Next" at bounding box center [885, 32] width 54 height 22
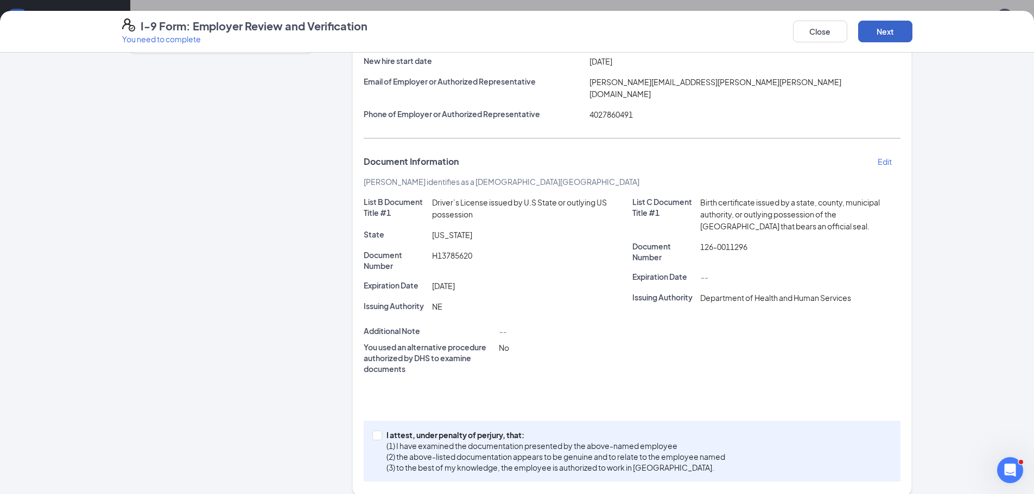
click at [882, 36] on button "Next" at bounding box center [885, 32] width 54 height 22
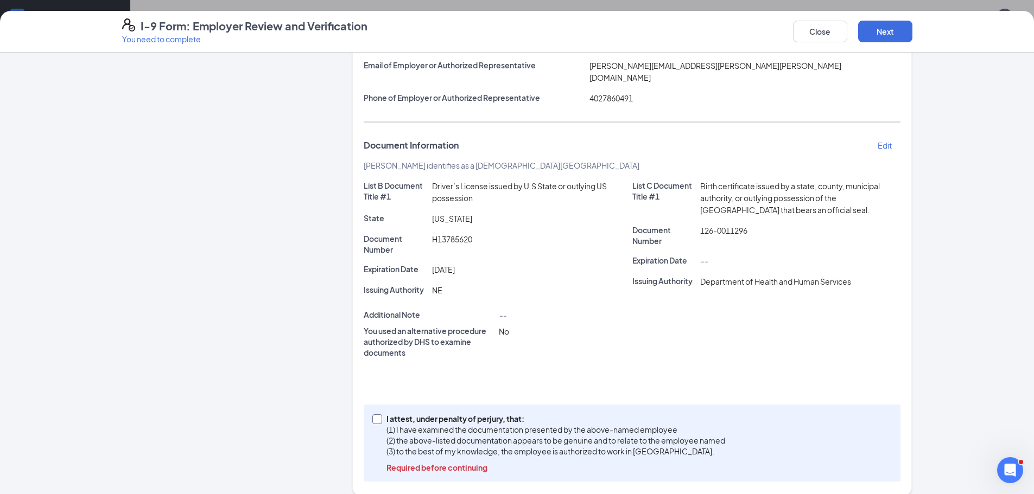
click at [374, 414] on input "I attest, under penalty of [PERSON_NAME], that: (1) I have examined the documen…" at bounding box center [376, 418] width 8 height 8
checkbox input "true"
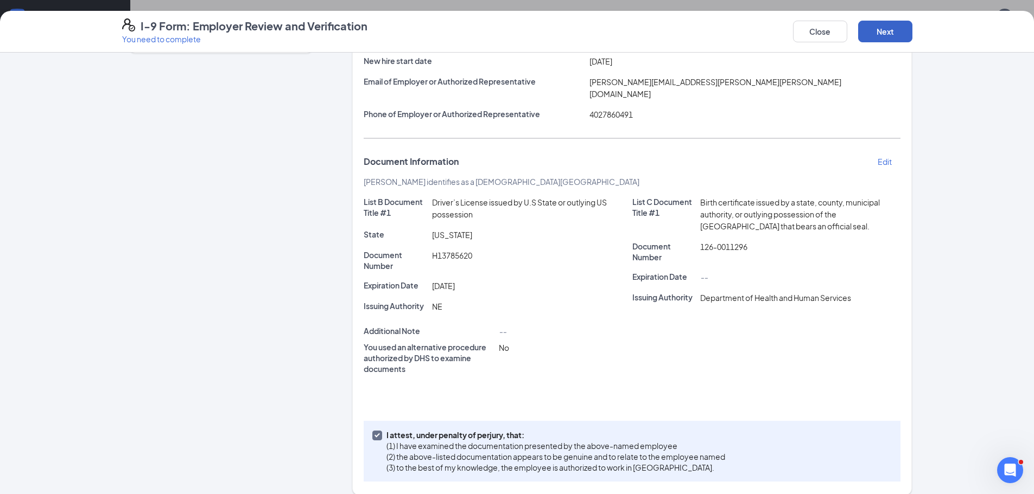
click at [883, 36] on button "Next" at bounding box center [885, 32] width 54 height 22
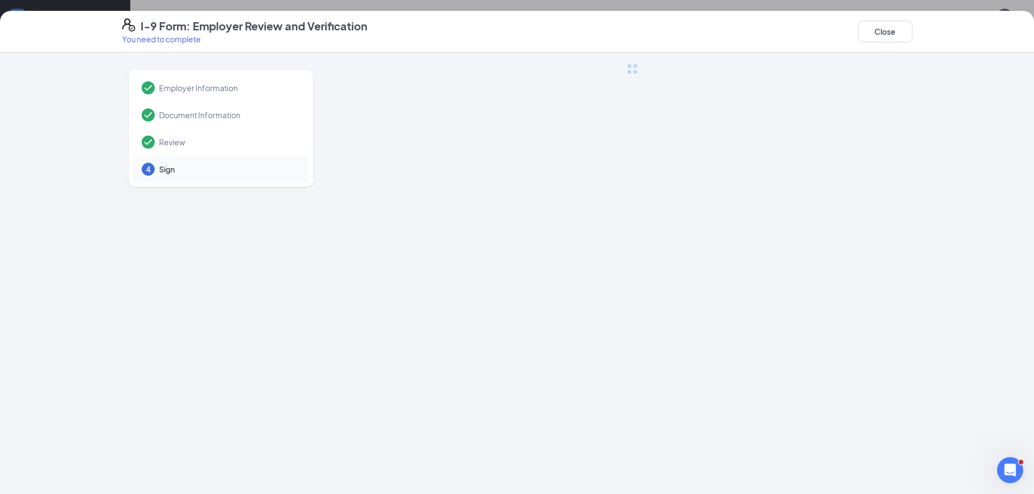
scroll to position [0, 0]
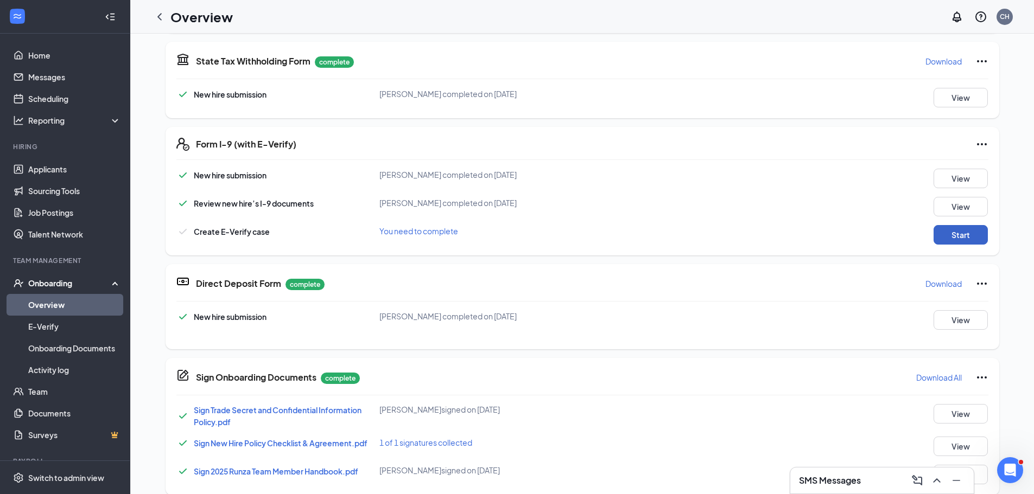
click at [959, 234] on button "Start" at bounding box center [960, 235] width 54 height 20
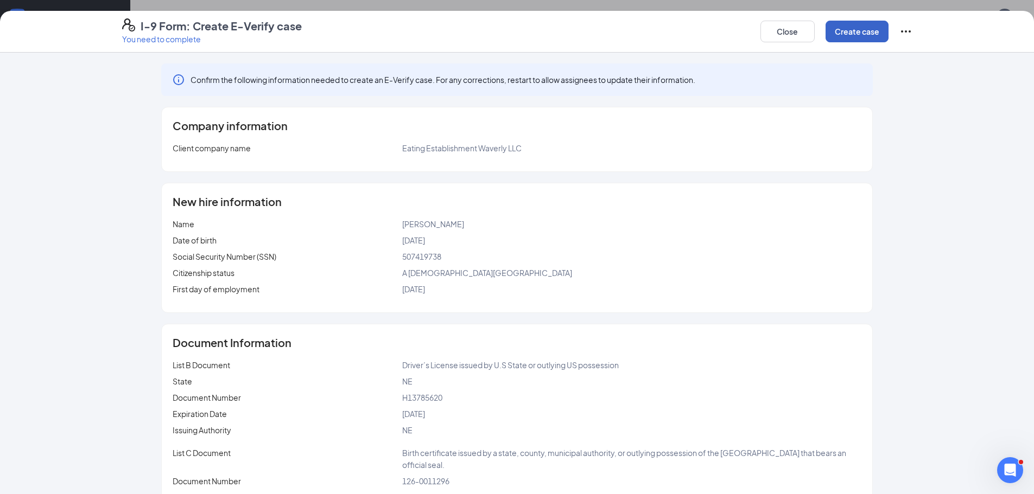
click at [851, 33] on button "Create case" at bounding box center [856, 32] width 63 height 22
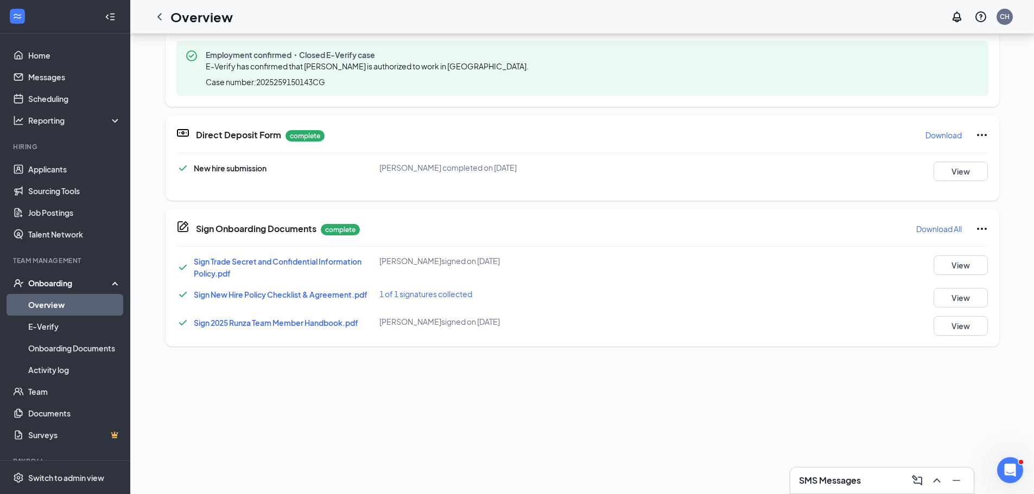
scroll to position [499, 0]
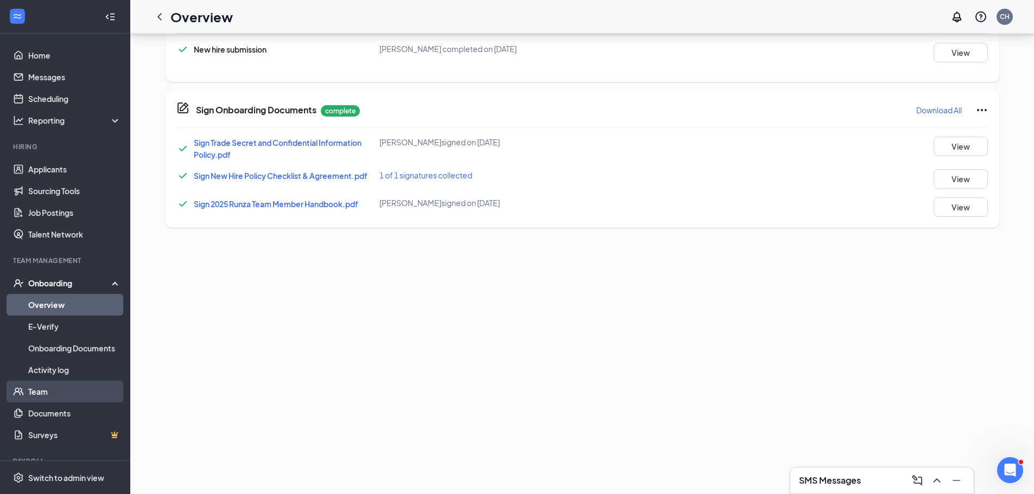
click at [41, 392] on link "Team" at bounding box center [74, 392] width 93 height 22
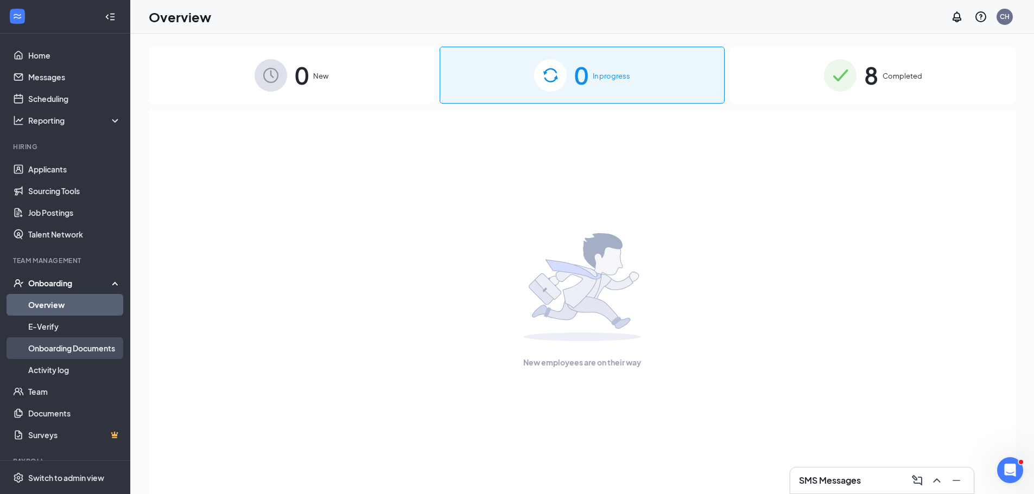
click at [50, 350] on link "Onboarding Documents" at bounding box center [74, 348] width 93 height 22
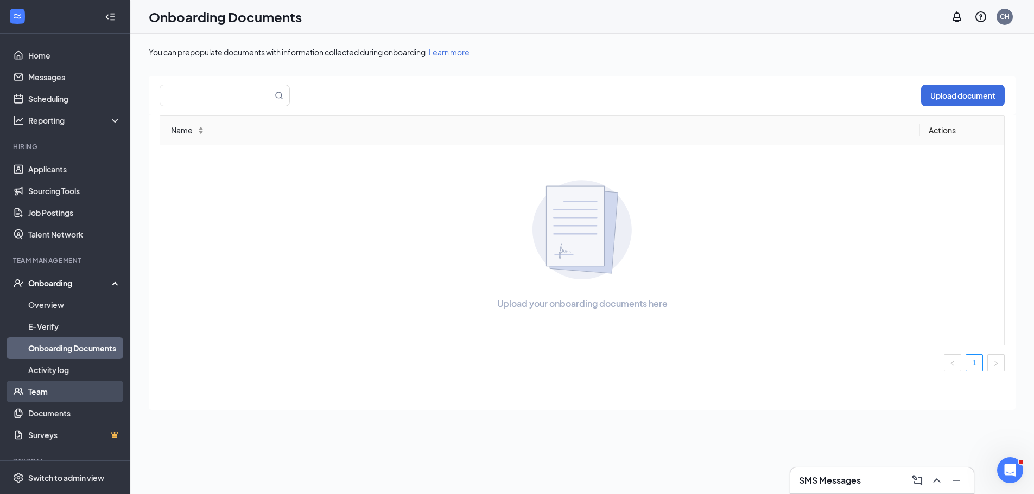
click at [36, 395] on link "Team" at bounding box center [74, 392] width 93 height 22
